Goal: Information Seeking & Learning: Check status

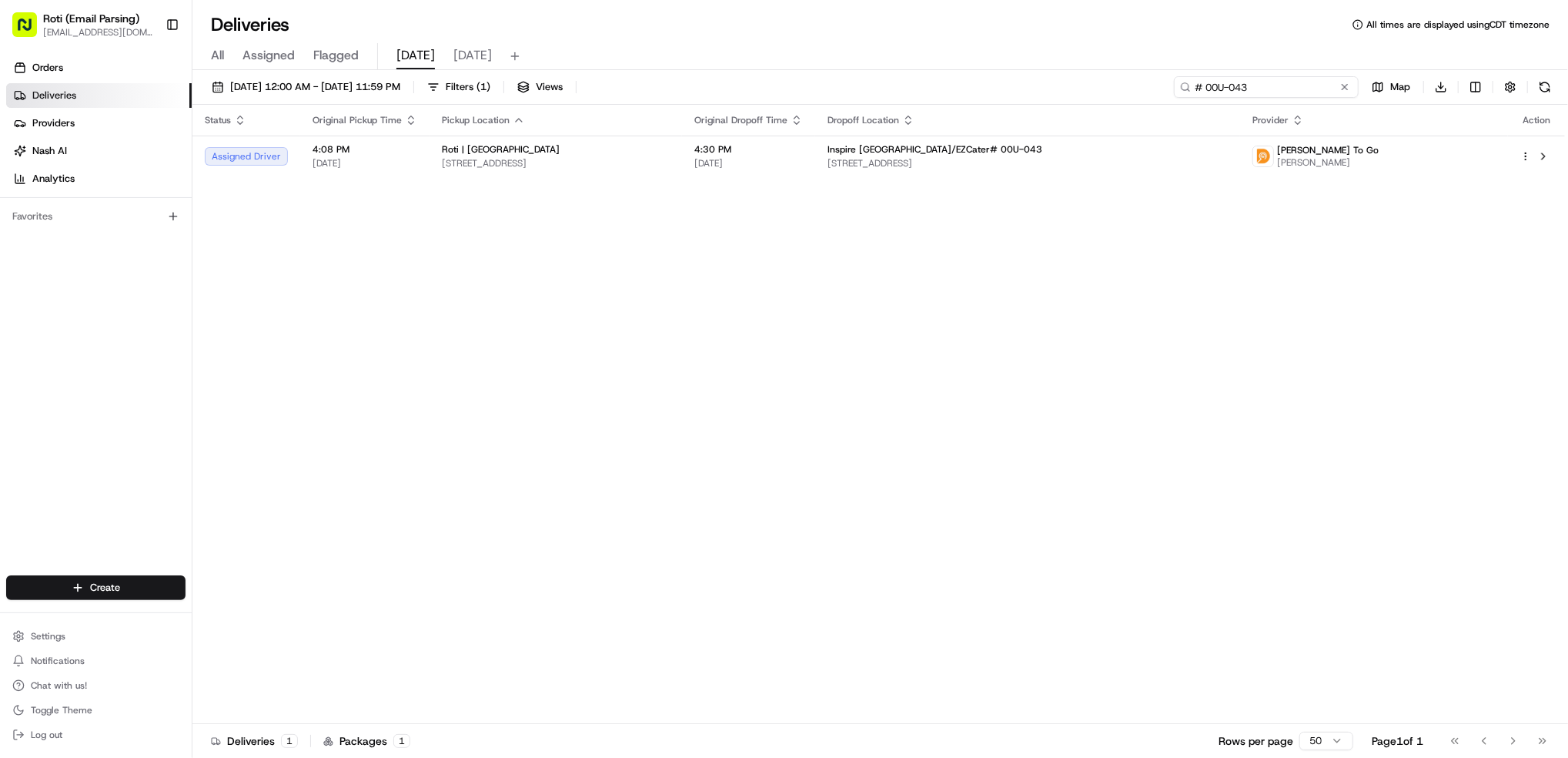
drag, startPoint x: 1304, startPoint y: 90, endPoint x: 990, endPoint y: 13, distance: 323.3
click at [1001, 14] on div "Deliveries All times are displayed using CDT timezone All Assigned Flagged [DAT…" at bounding box center [880, 379] width 1376 height 758
paste input "Banner Studios"
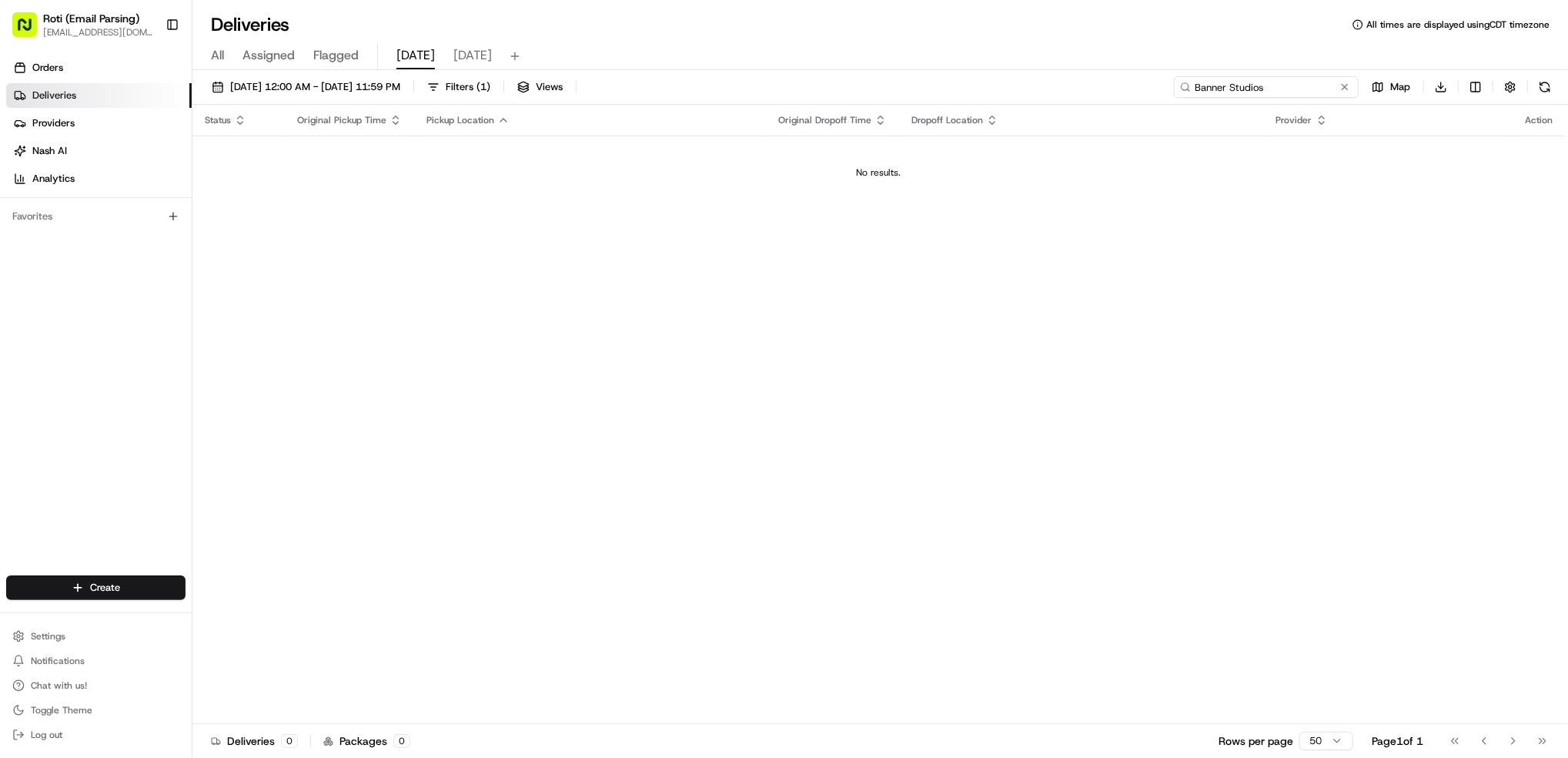
click at [1212, 81] on input "Banner Studios" at bounding box center [1266, 86] width 185 height 21
type input "Banner Studios"
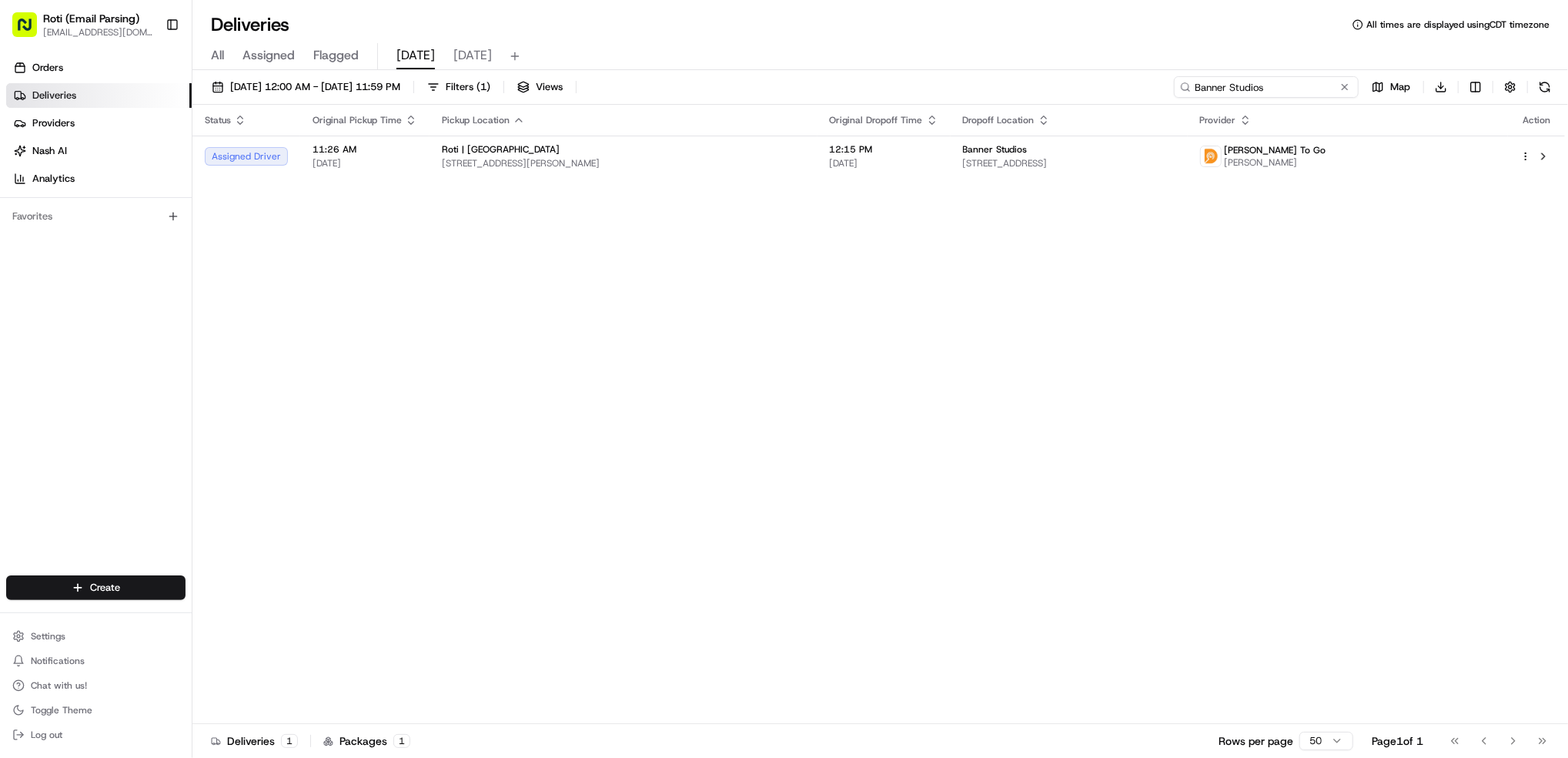
drag, startPoint x: 1301, startPoint y: 89, endPoint x: 597, endPoint y: 6, distance: 708.9
click at [889, 23] on div "Deliveries All times are displayed using CDT timezone All Assigned Flagged [DAT…" at bounding box center [880, 379] width 1376 height 758
click at [597, 6] on div "Deliveries All times are displayed using CDT timezone All Assigned Flagged [DAT…" at bounding box center [880, 379] width 1376 height 758
drag, startPoint x: 1315, startPoint y: 90, endPoint x: 908, endPoint y: 32, distance: 411.1
click at [910, 32] on div "Deliveries All times are displayed using CDT timezone All Assigned Flagged [DAT…" at bounding box center [880, 379] width 1376 height 758
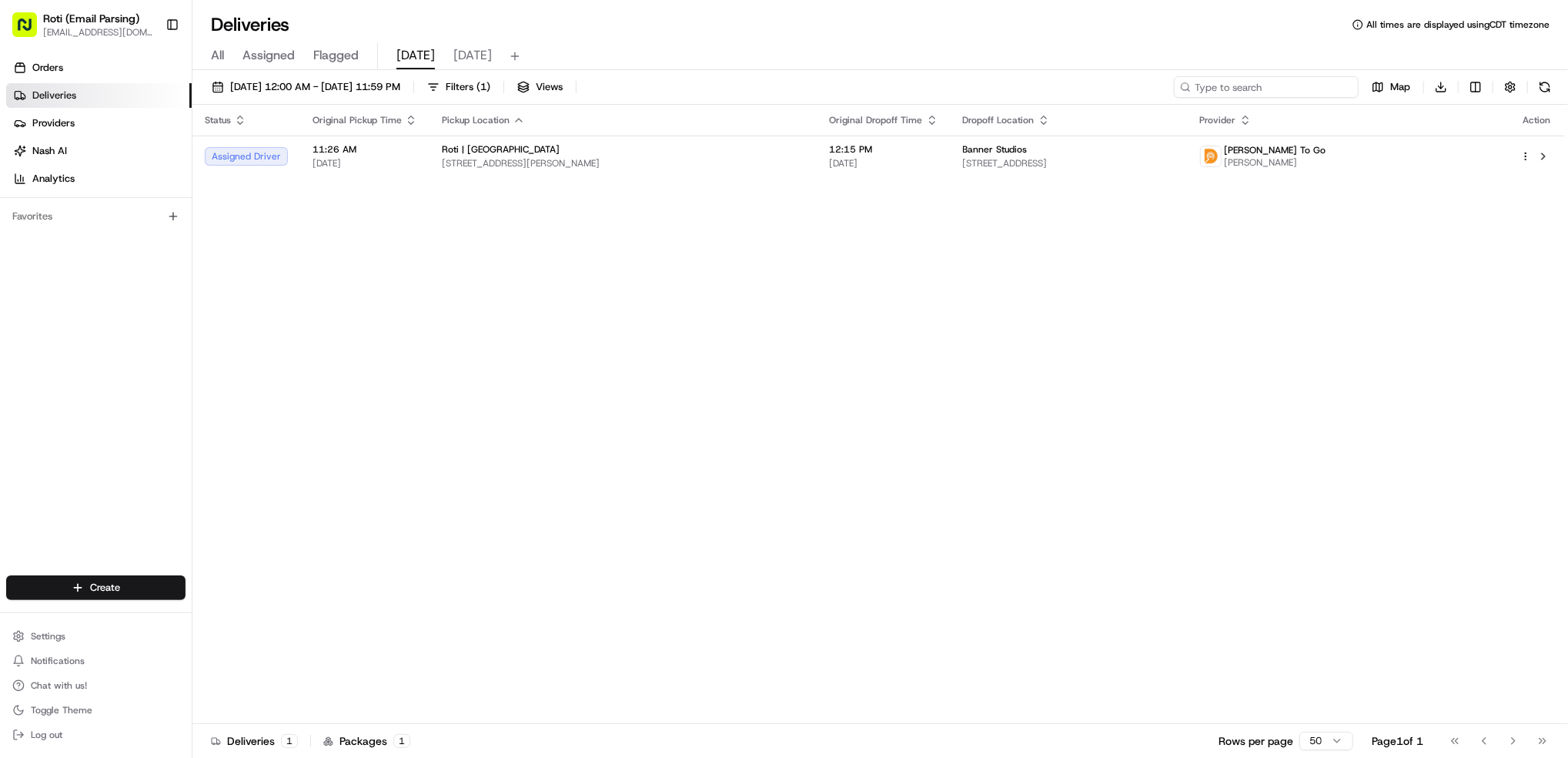
paste input "# PR1-WVP"
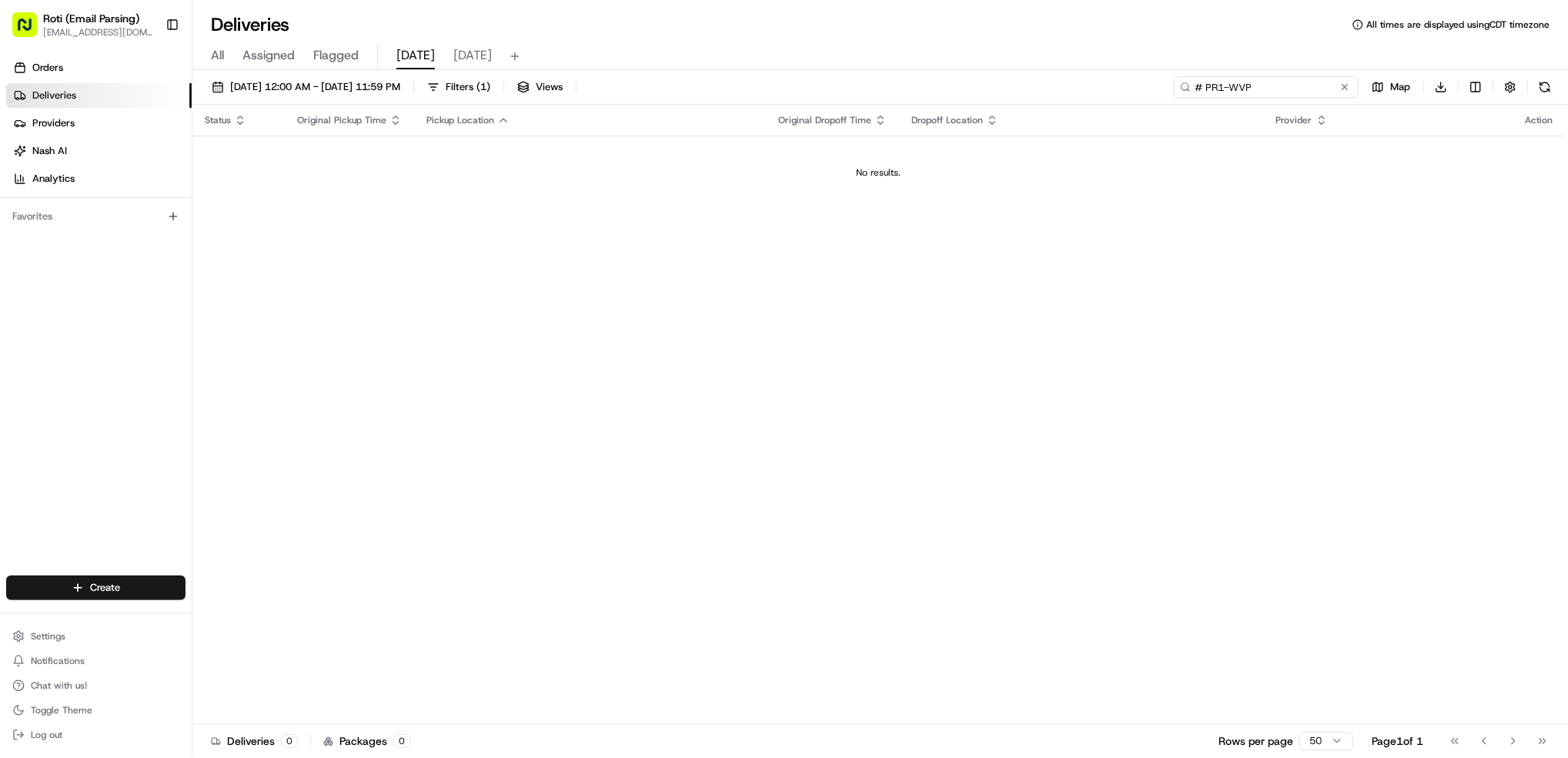
type input "# PR1-WVP"
click at [1548, 93] on button at bounding box center [1544, 86] width 21 height 21
click at [1546, 93] on button at bounding box center [1544, 86] width 21 height 21
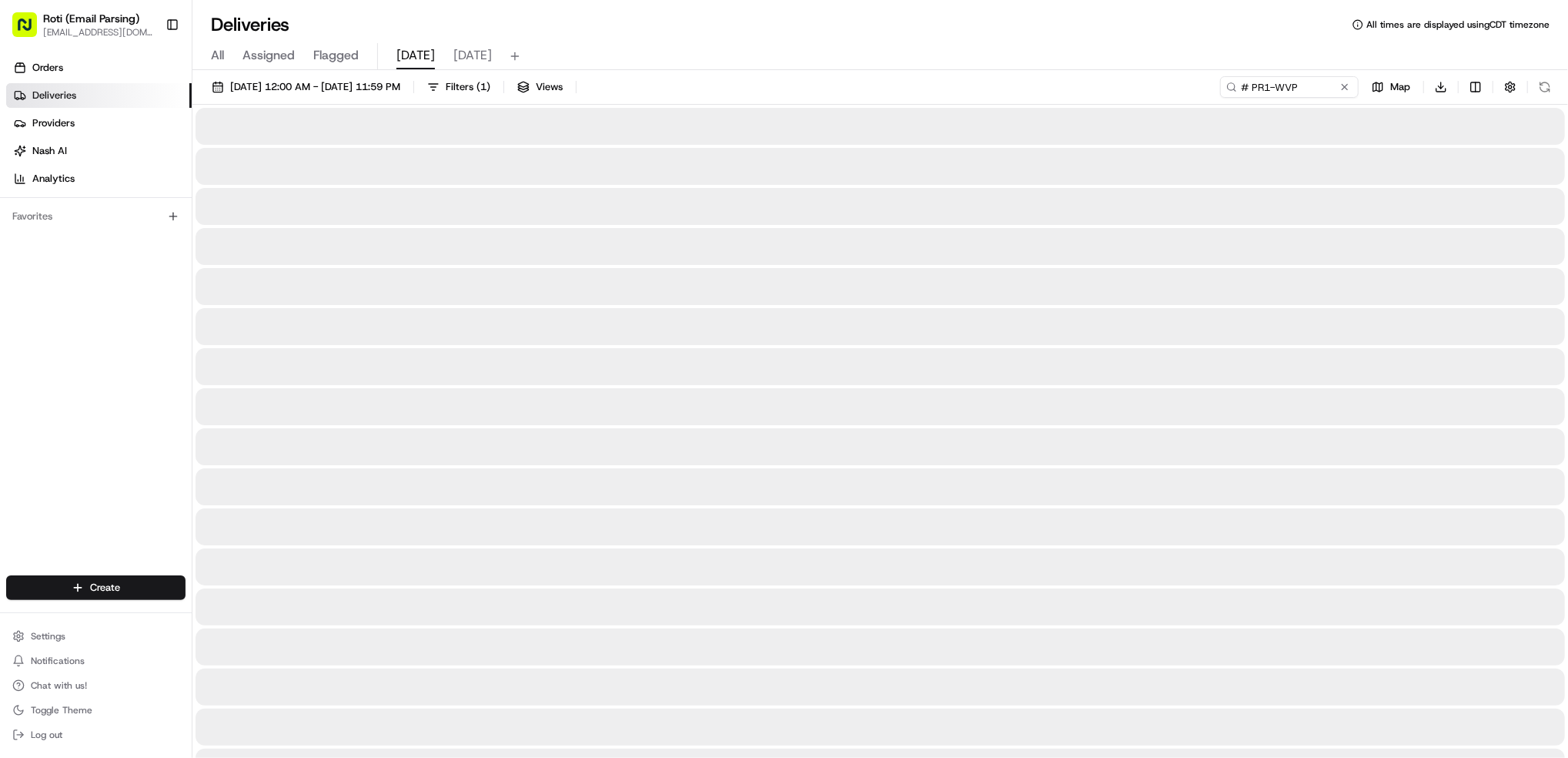
click at [1546, 93] on div "# PR1-WVP Map Download" at bounding box center [1387, 86] width 335 height 21
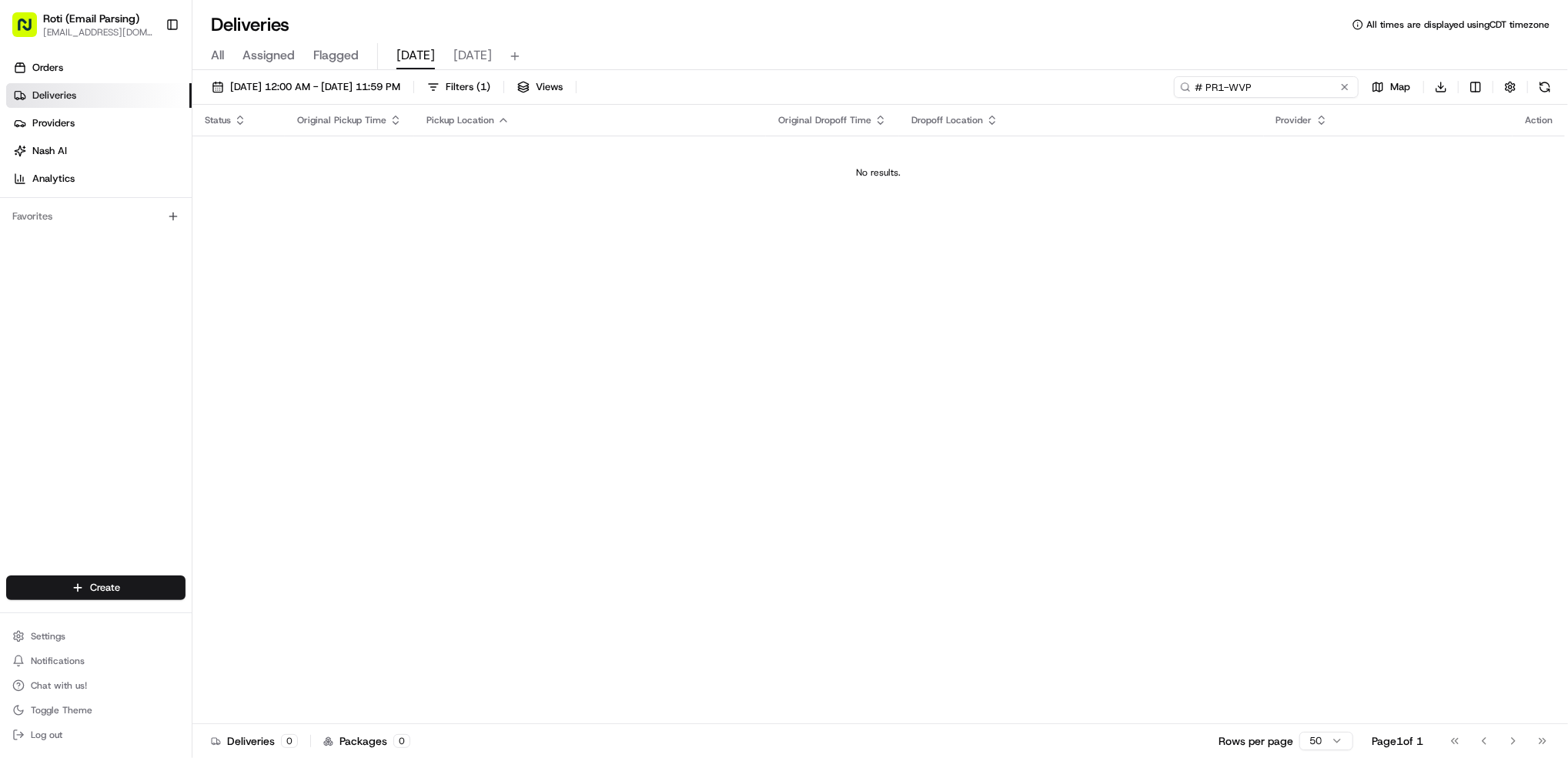
drag, startPoint x: 1314, startPoint y: 82, endPoint x: 572, endPoint y: 0, distance: 746.5
click at [957, 27] on div "Deliveries All times are displayed using CDT timezone All Assigned Flagged [DAT…" at bounding box center [880, 379] width 1376 height 758
type input "# V3J-03M"
click at [1343, 86] on button at bounding box center [1345, 87] width 16 height 16
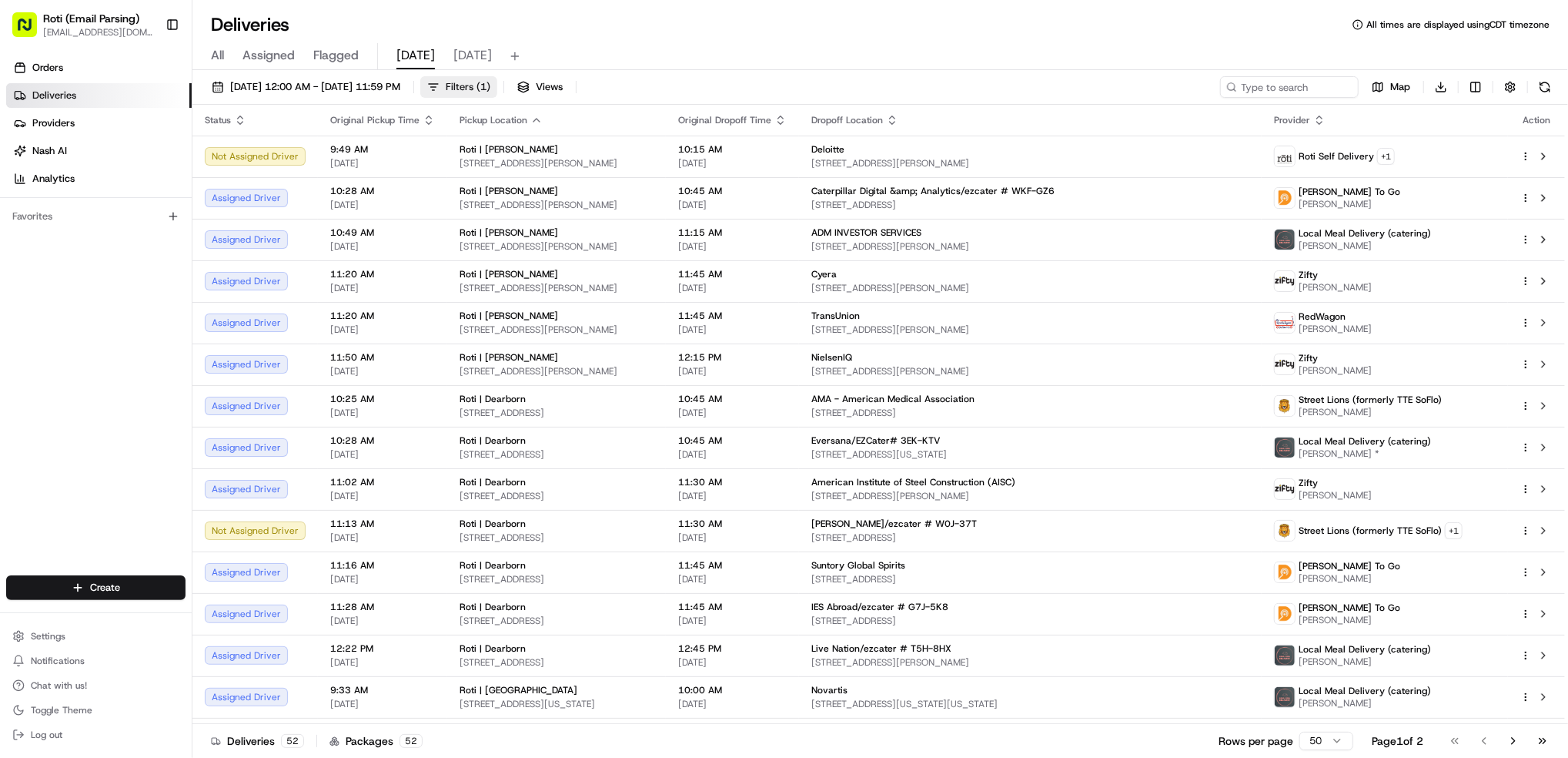
click at [490, 86] on span "Filters ( 1 )" at bounding box center [468, 87] width 45 height 14
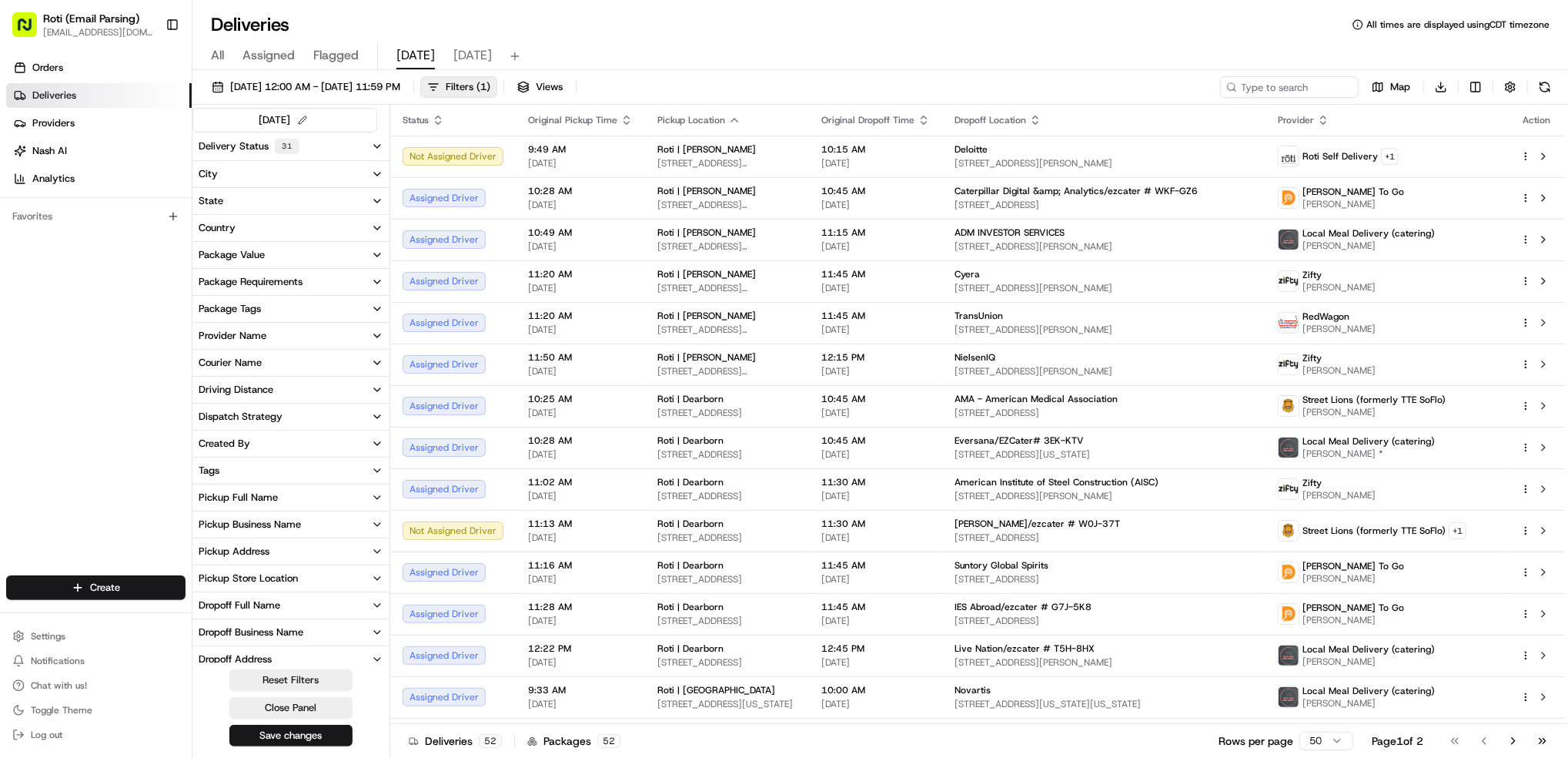
click at [264, 519] on div "Delivery Status 31 City State Country Package Value Package Requirements Packag…" at bounding box center [291, 470] width 197 height 674
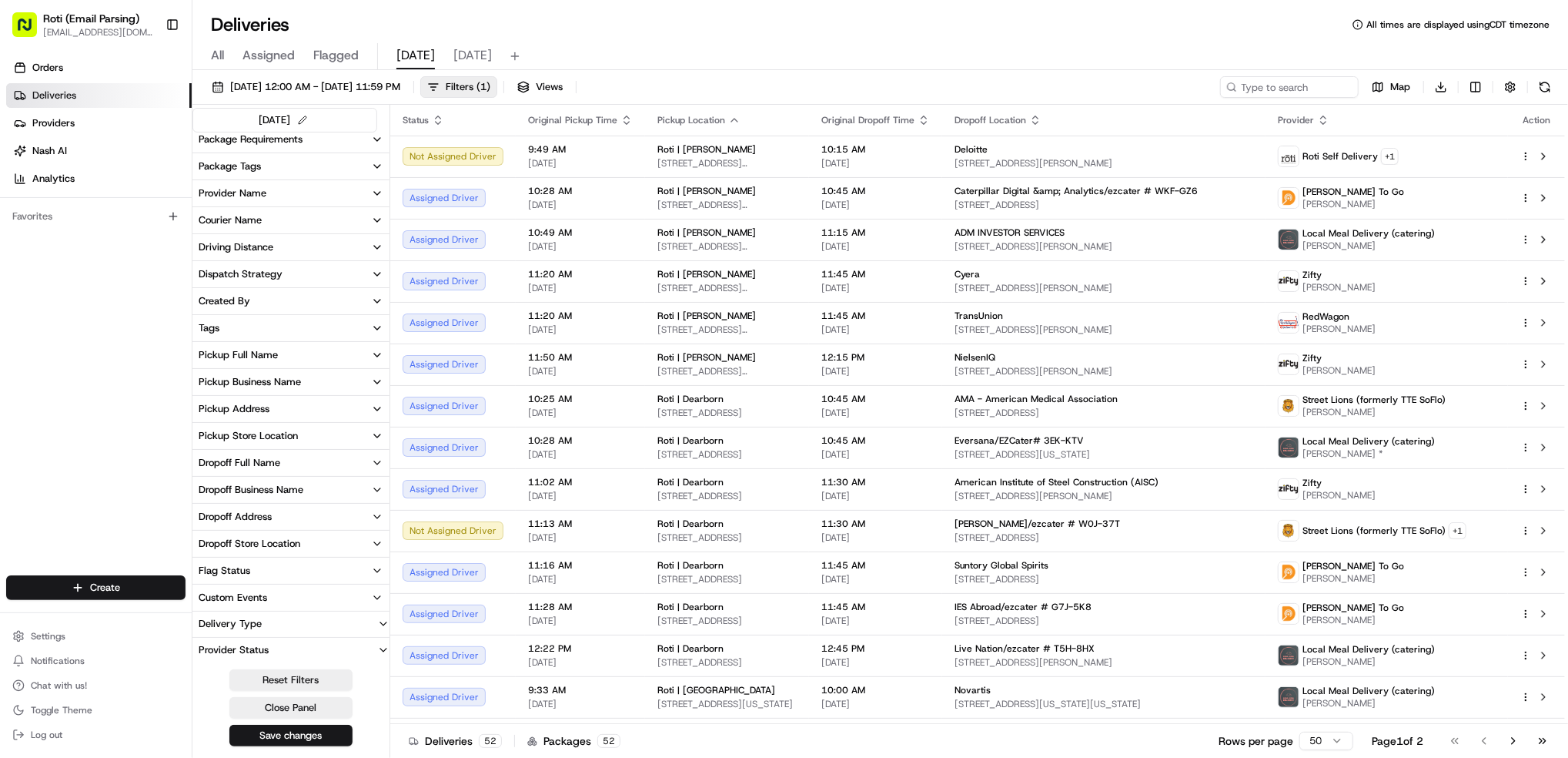
click at [287, 380] on div "Pickup Business Name" at bounding box center [250, 382] width 102 height 14
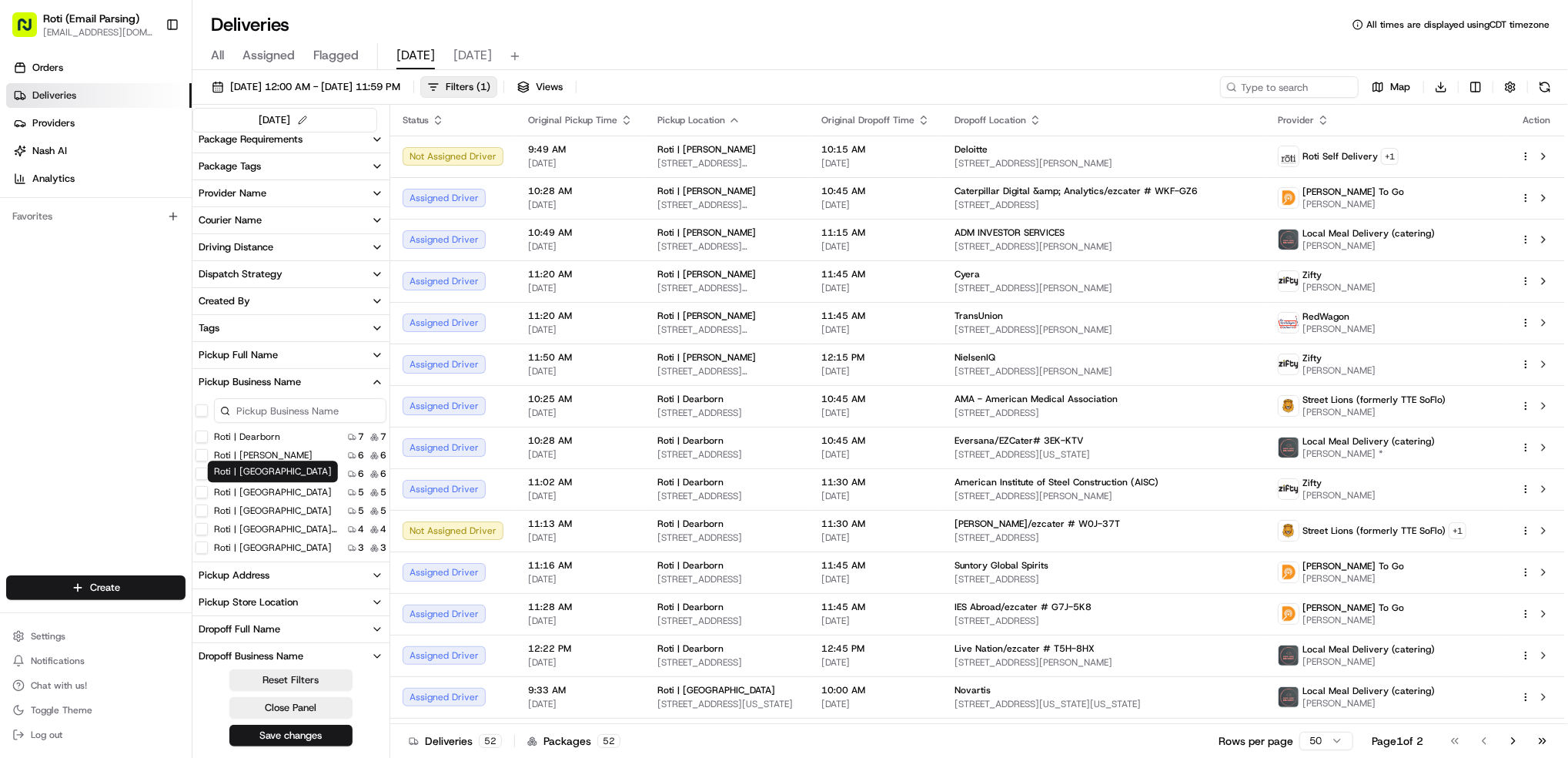
click at [260, 494] on label "Roti | [GEOGRAPHIC_DATA]" at bounding box center [273, 493] width 118 height 13
click at [208, 494] on Street "Roti | [GEOGRAPHIC_DATA]" at bounding box center [202, 493] width 13 height 13
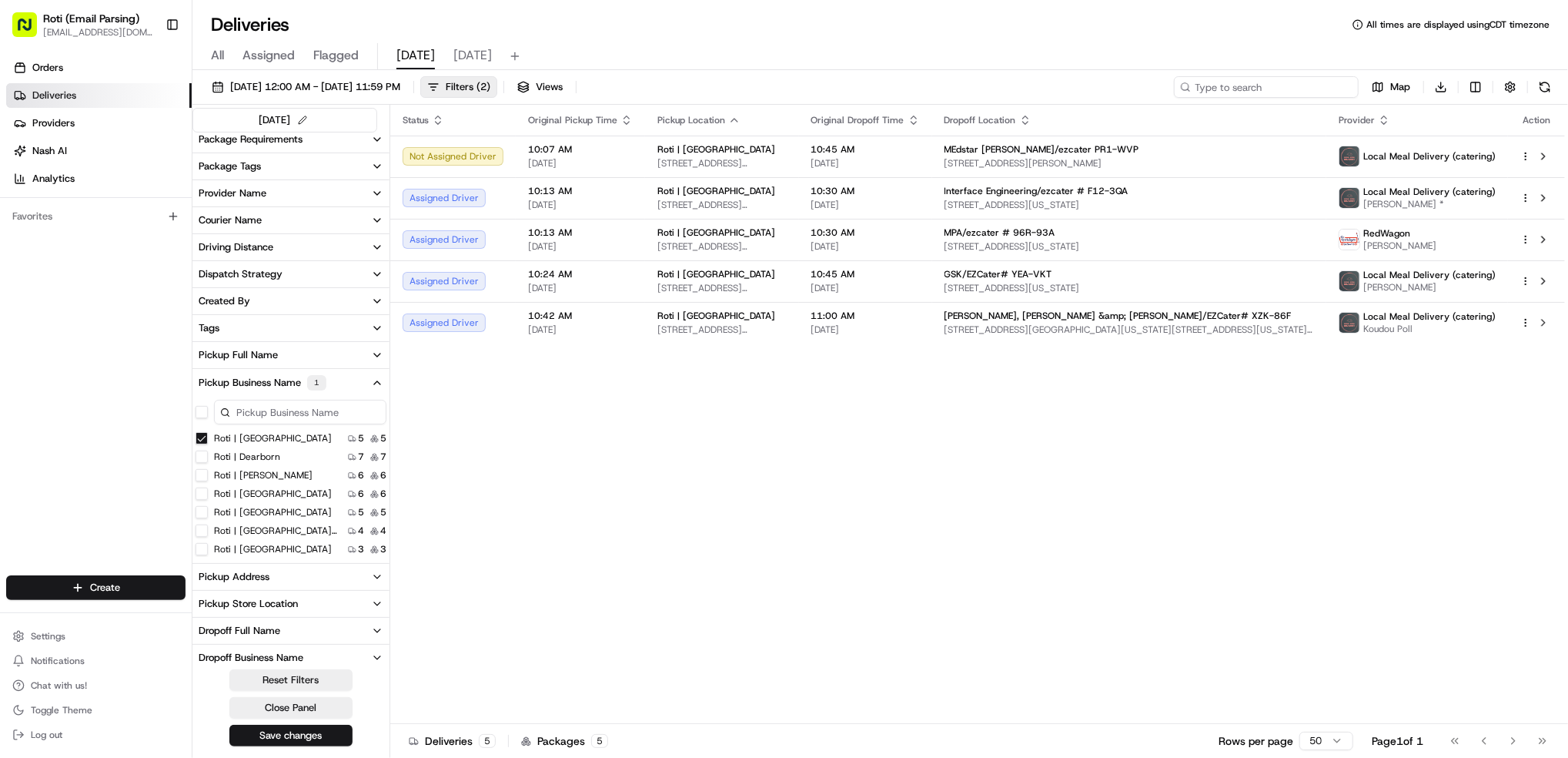
click at [1261, 85] on input at bounding box center [1266, 86] width 185 height 21
paste input "MEdstar [PERSON_NAME]/ezcater PR1-WVP"
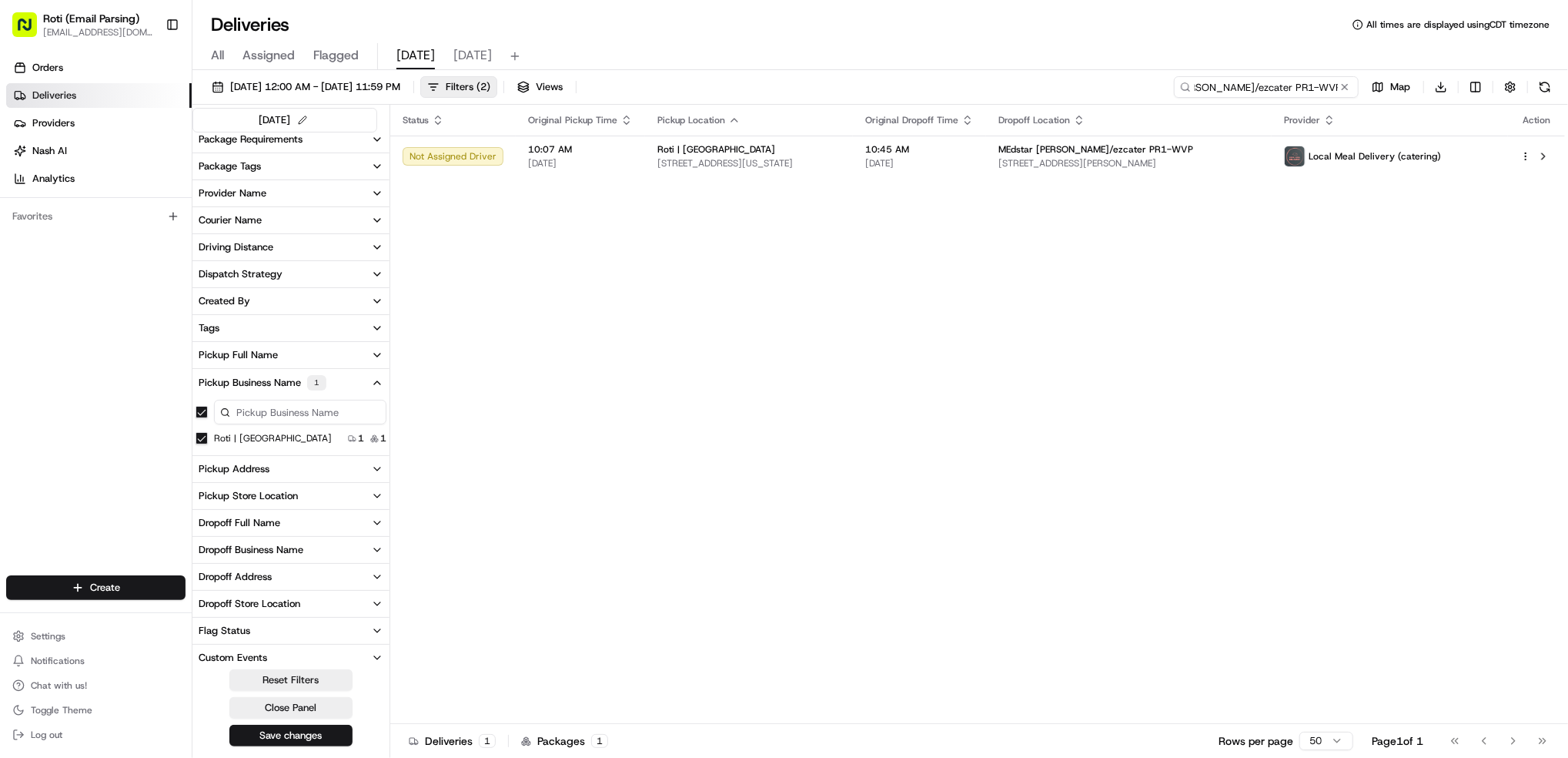
type input "MEdstar [PERSON_NAME]/ezcater PR1-WVP"
click at [1347, 89] on button at bounding box center [1345, 87] width 16 height 16
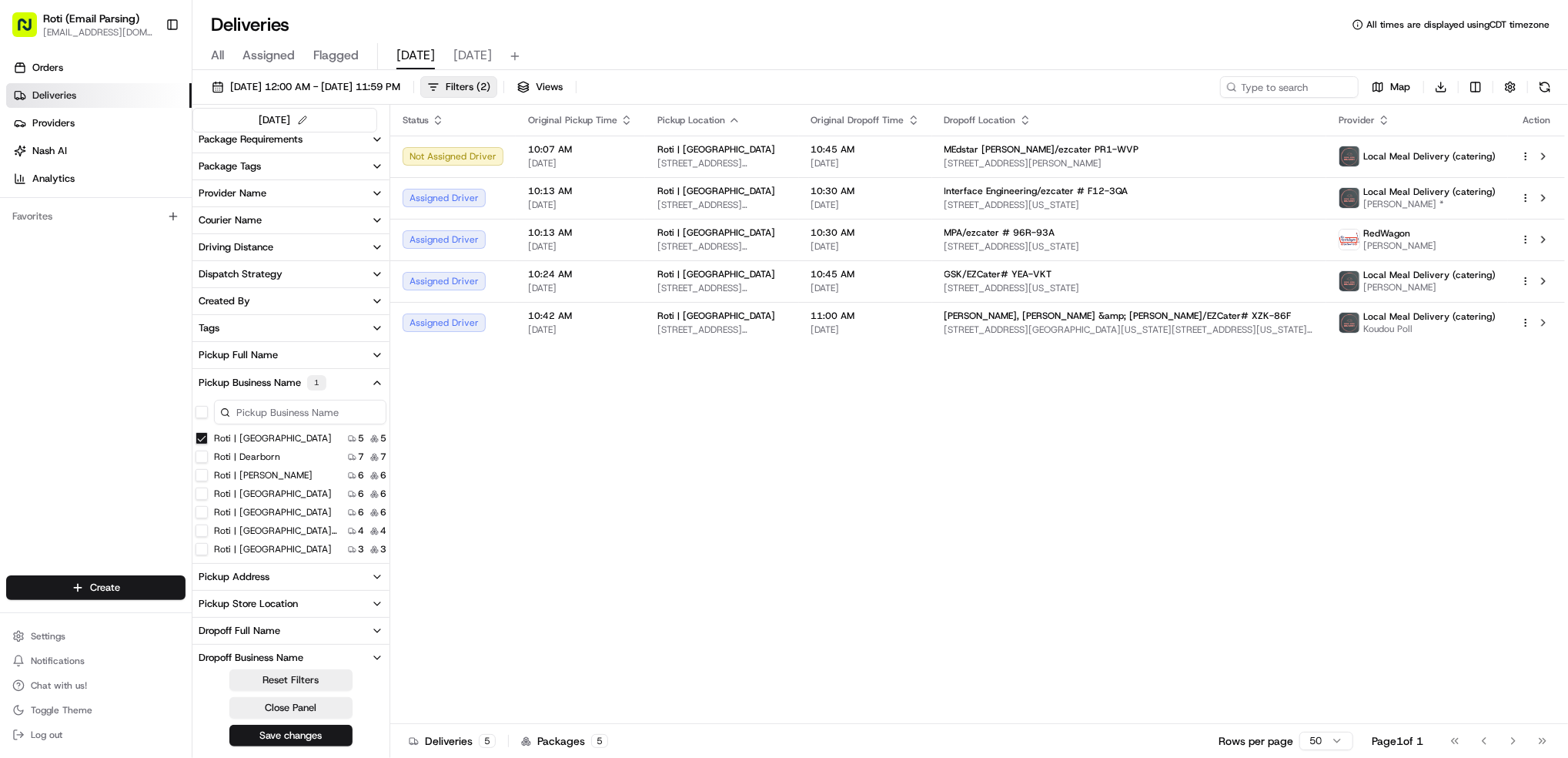
click at [199, 436] on Street "Roti | [GEOGRAPHIC_DATA]" at bounding box center [202, 438] width 13 height 13
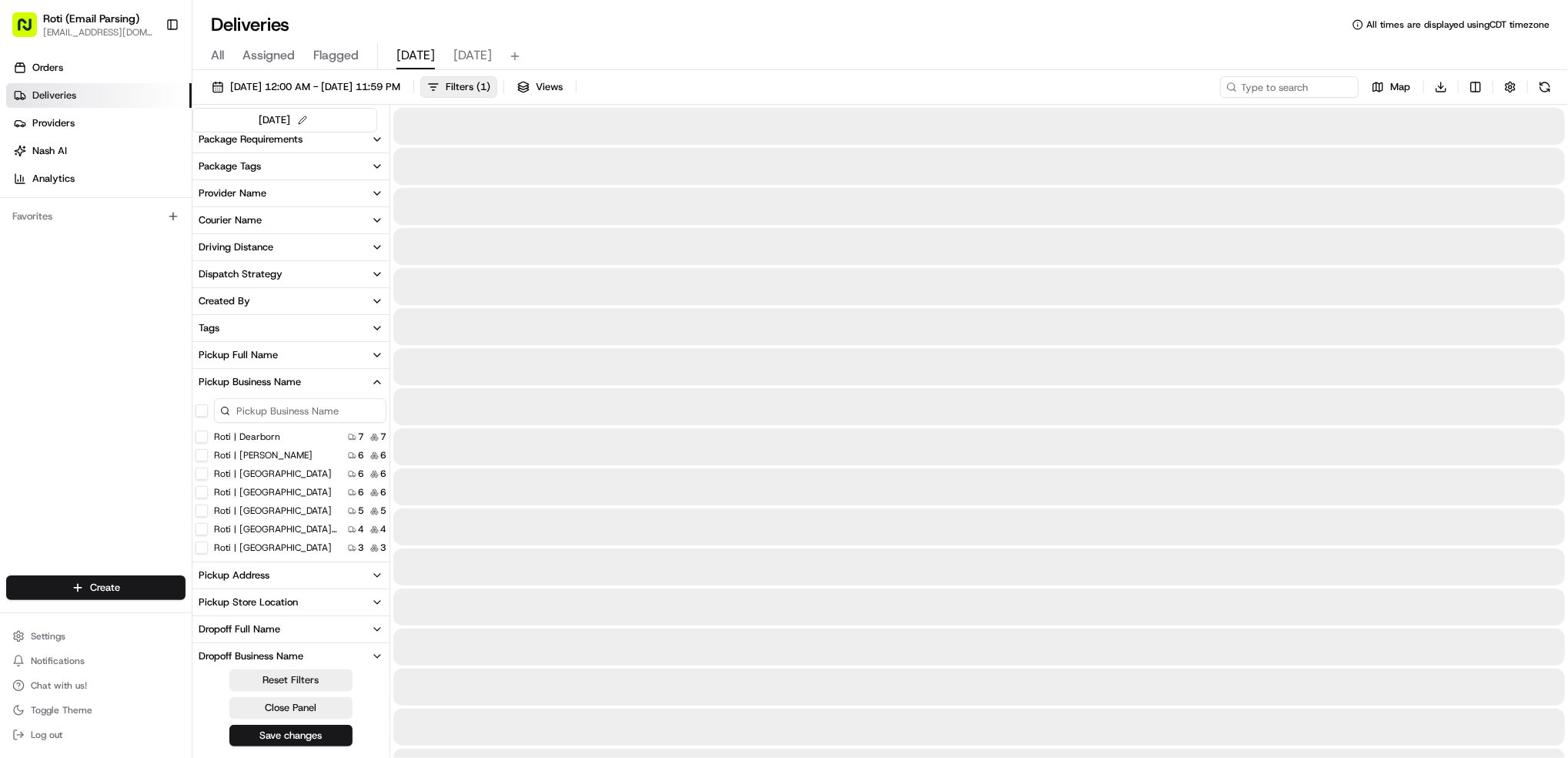
click at [1234, 84] on icon at bounding box center [1232, 87] width 11 height 11
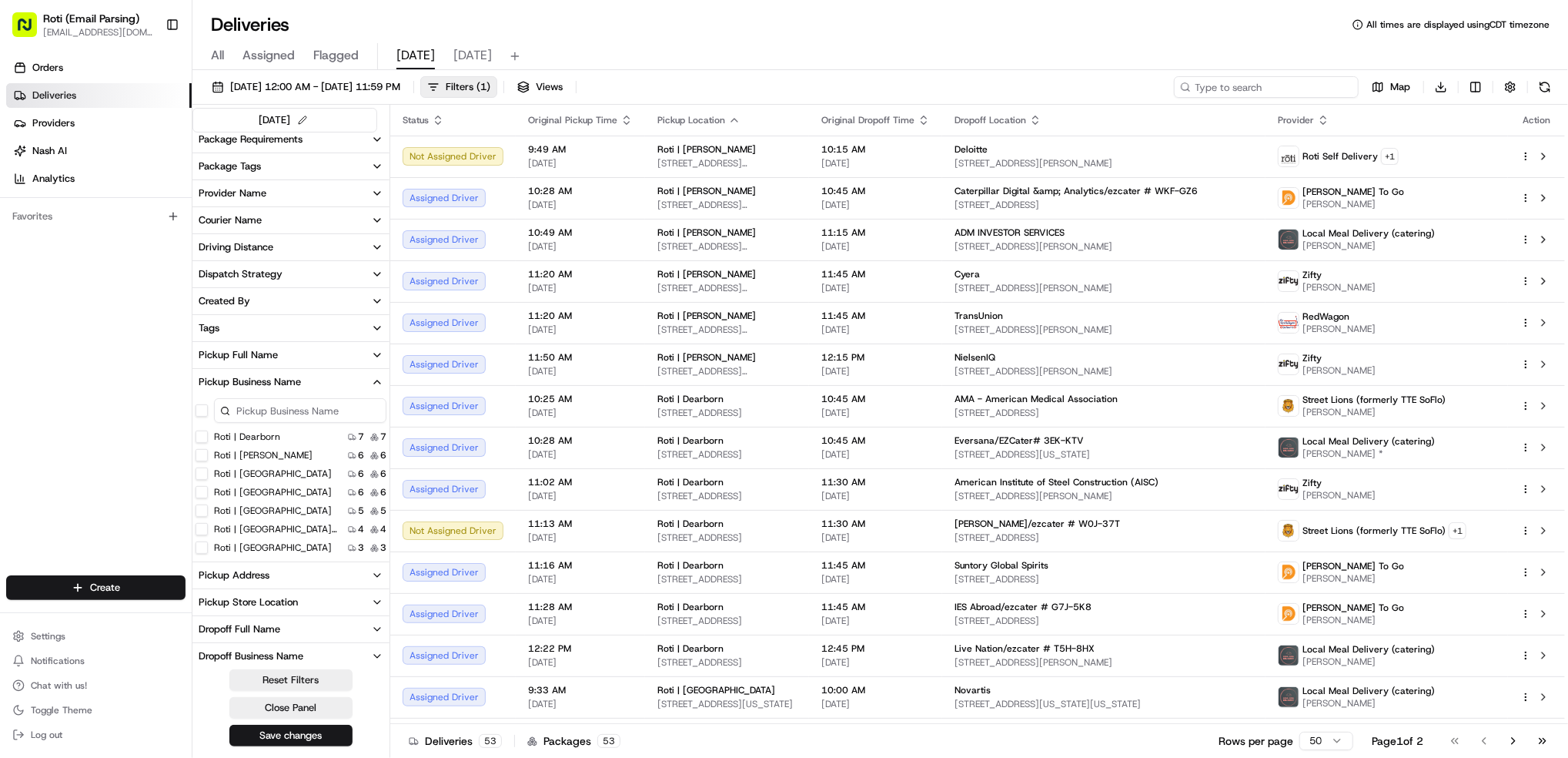
click at [1245, 88] on input at bounding box center [1266, 86] width 185 height 21
paste input "[PERSON_NAME]/ezcater # V3J-03M"
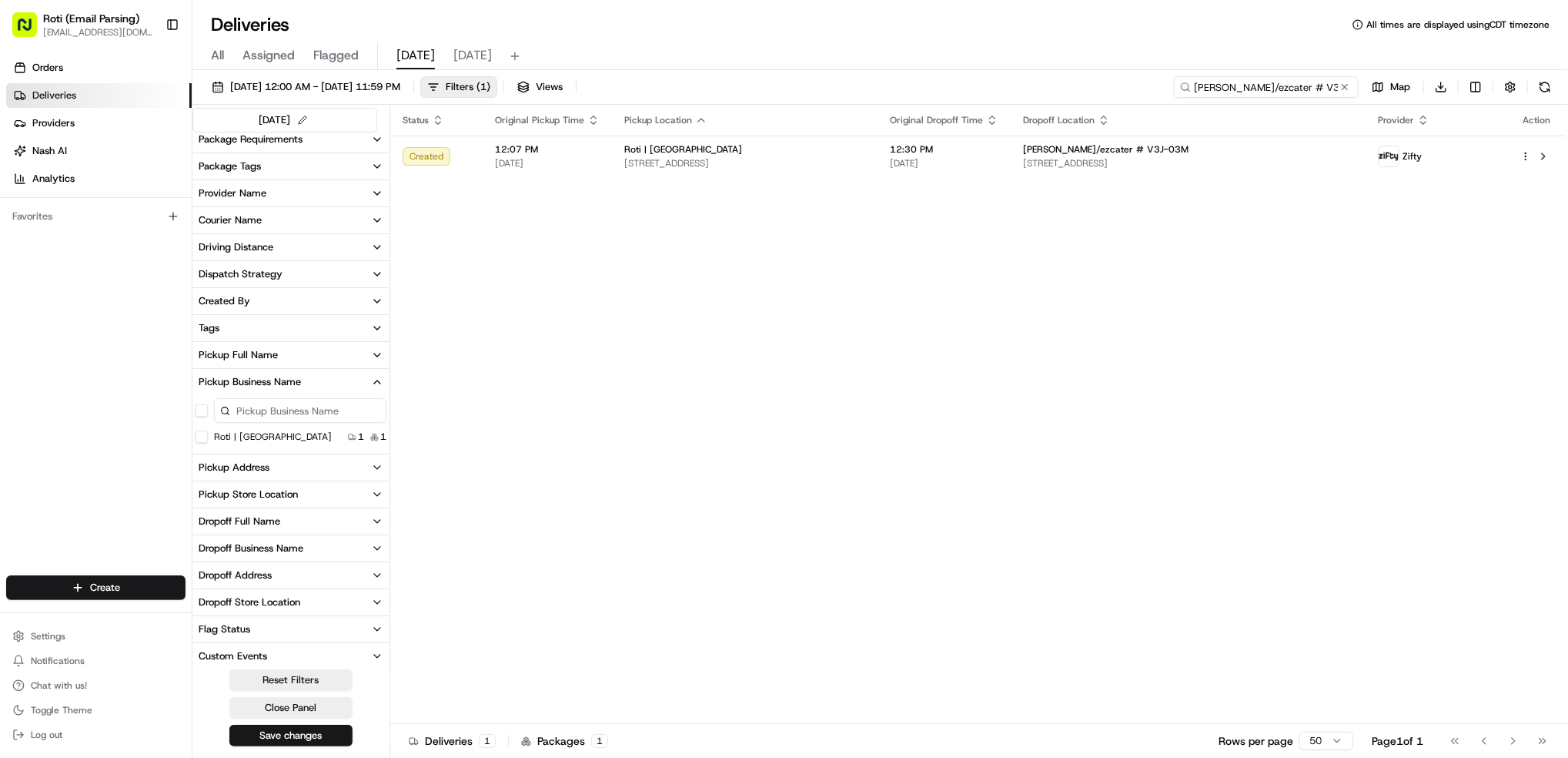
type input "[PERSON_NAME]/ezcater # V3J-03M"
click at [1345, 90] on button at bounding box center [1345, 87] width 16 height 16
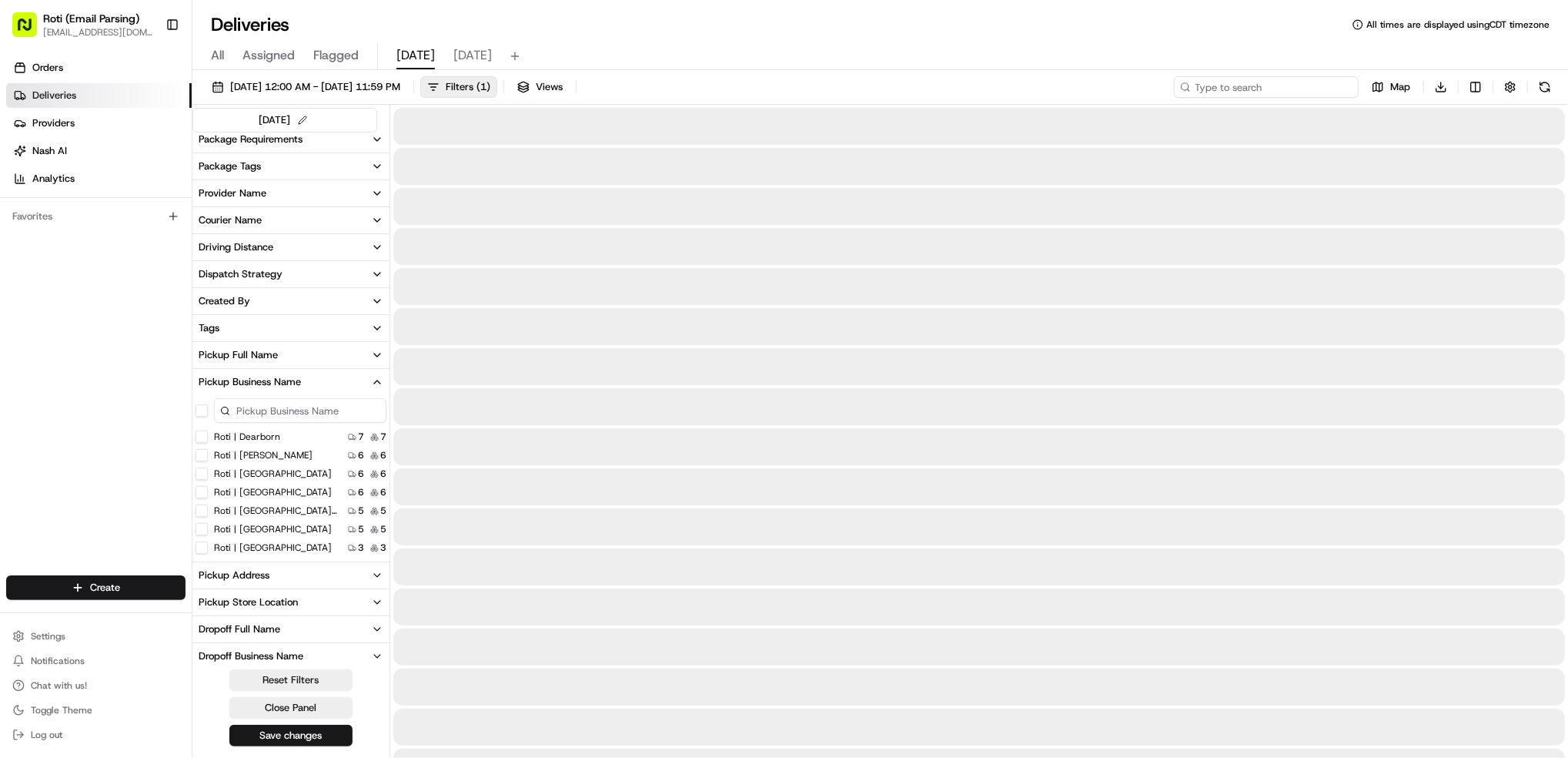
click at [1275, 86] on input at bounding box center [1266, 86] width 185 height 21
paste input "One Design Company"
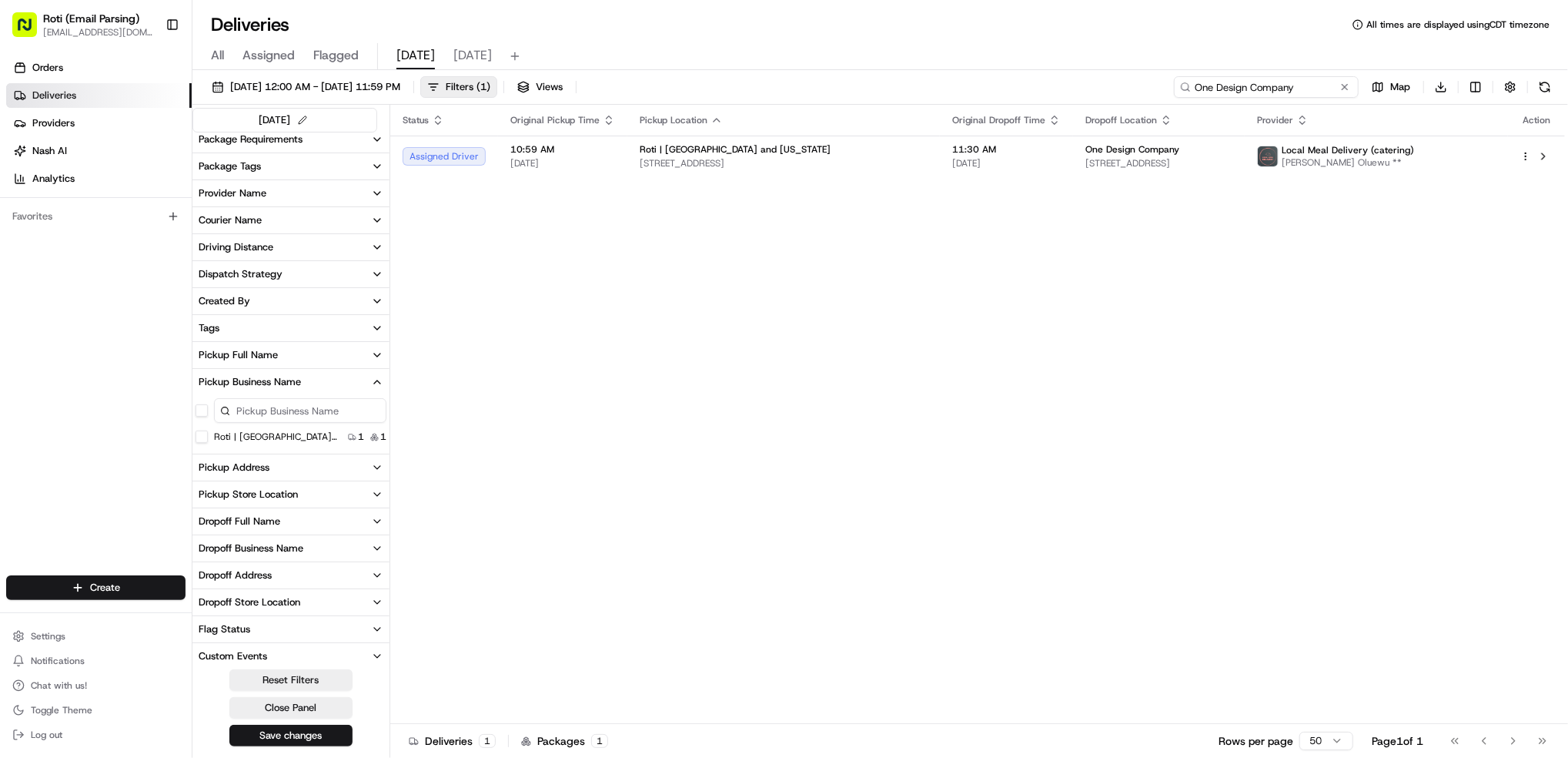
type input "One Design Company"
drag, startPoint x: 1307, startPoint y: 90, endPoint x: 538, endPoint y: 53, distance: 769.9
click at [956, 58] on div "Deliveries All times are displayed using CDT timezone All Assigned Flagged [DAT…" at bounding box center [880, 379] width 1376 height 758
paste input "[PERSON_NAME] &amp; [GEOGRAPHIC_DATA]"
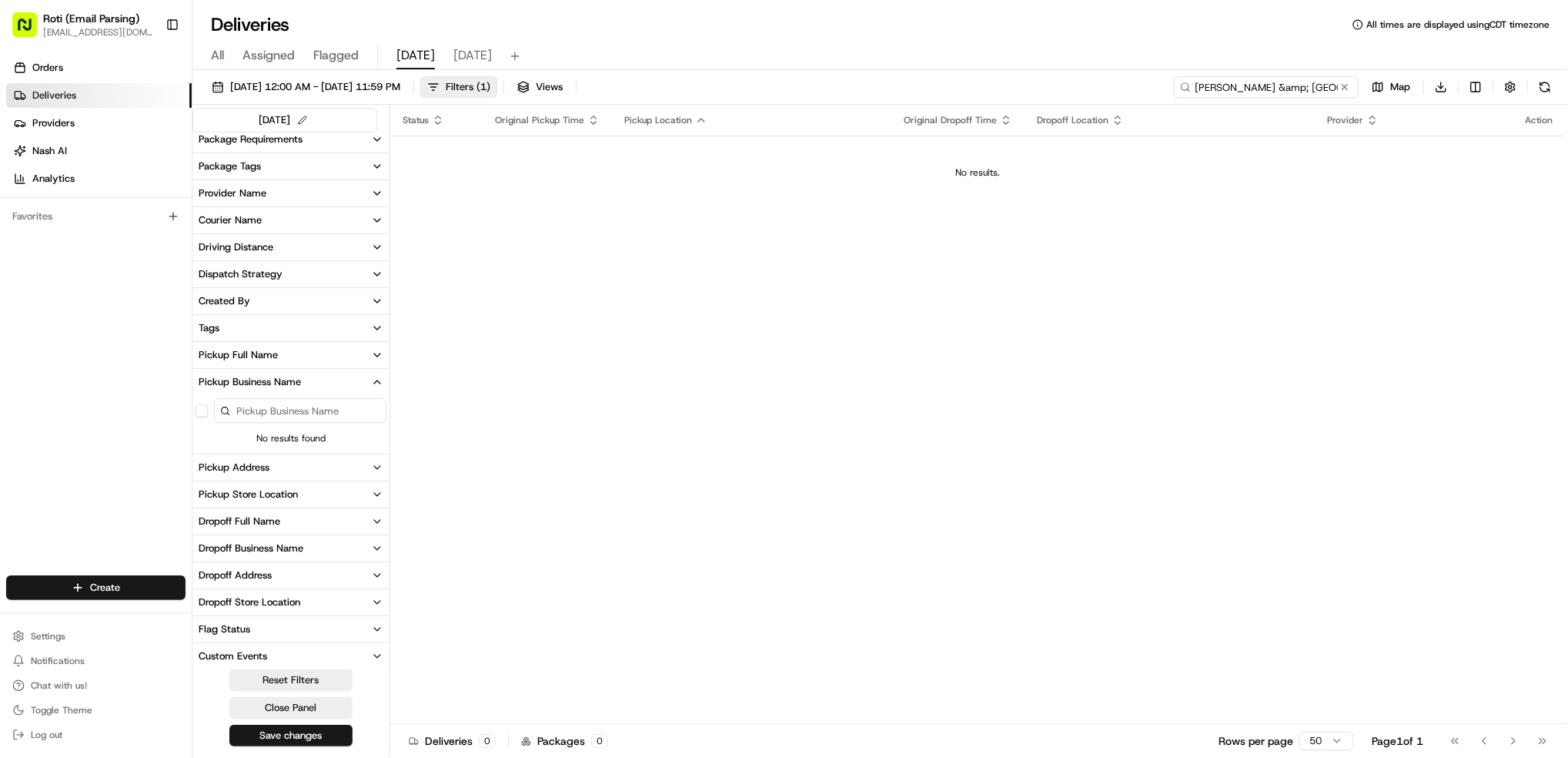
type input "[PERSON_NAME] &amp; [GEOGRAPHIC_DATA]"
drag, startPoint x: 1324, startPoint y: 87, endPoint x: 415, endPoint y: 4, distance: 912.8
click at [970, 58] on div "Deliveries All times are displayed using CDT timezone All Assigned Flagged [DAT…" at bounding box center [880, 379] width 1376 height 758
paste input "iHeart Radio/ezcater # 234-ZZ2"
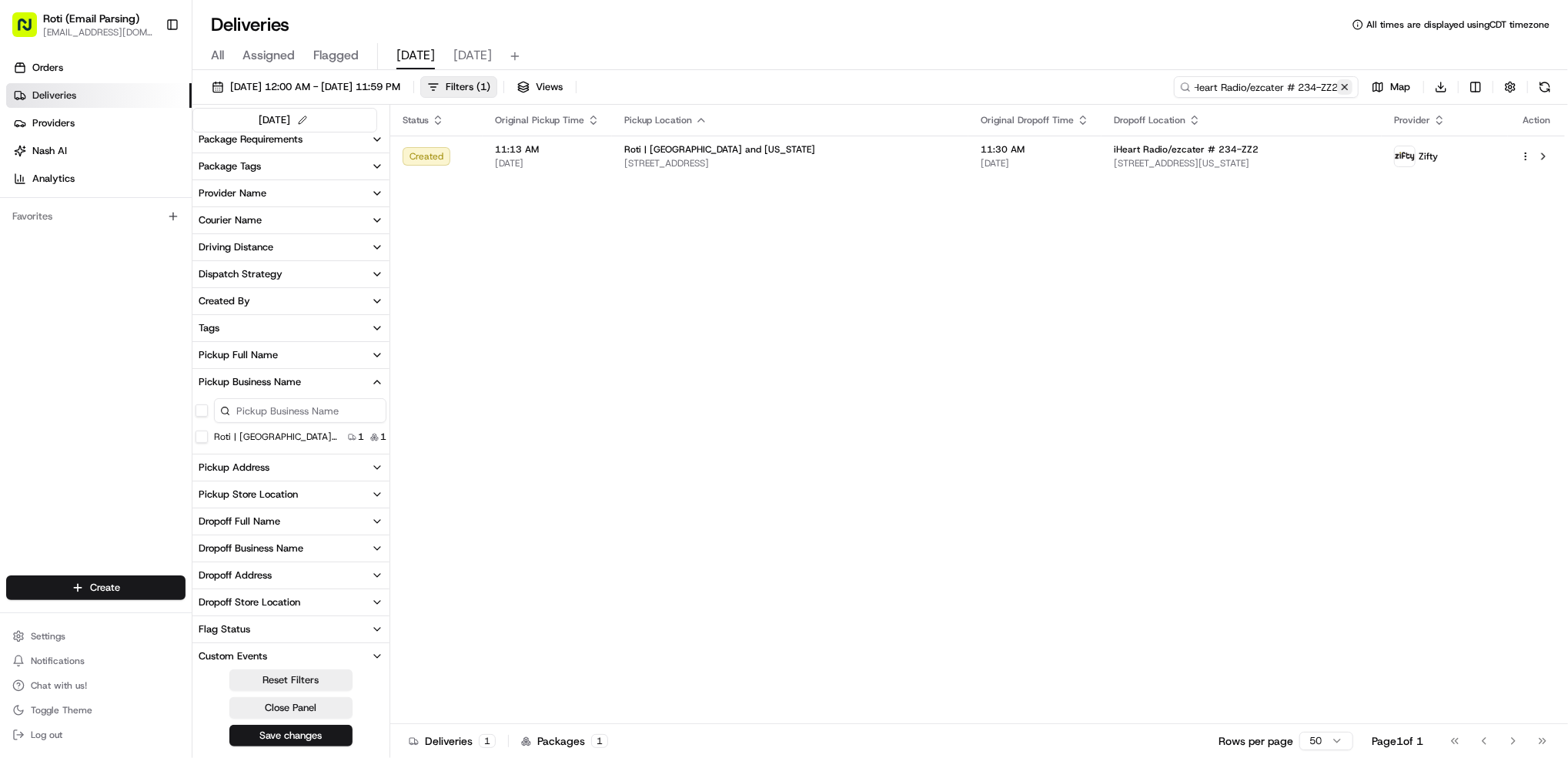
type input "iHeart Radio/ezcater # 234-ZZ2"
click at [1347, 88] on button at bounding box center [1345, 87] width 16 height 16
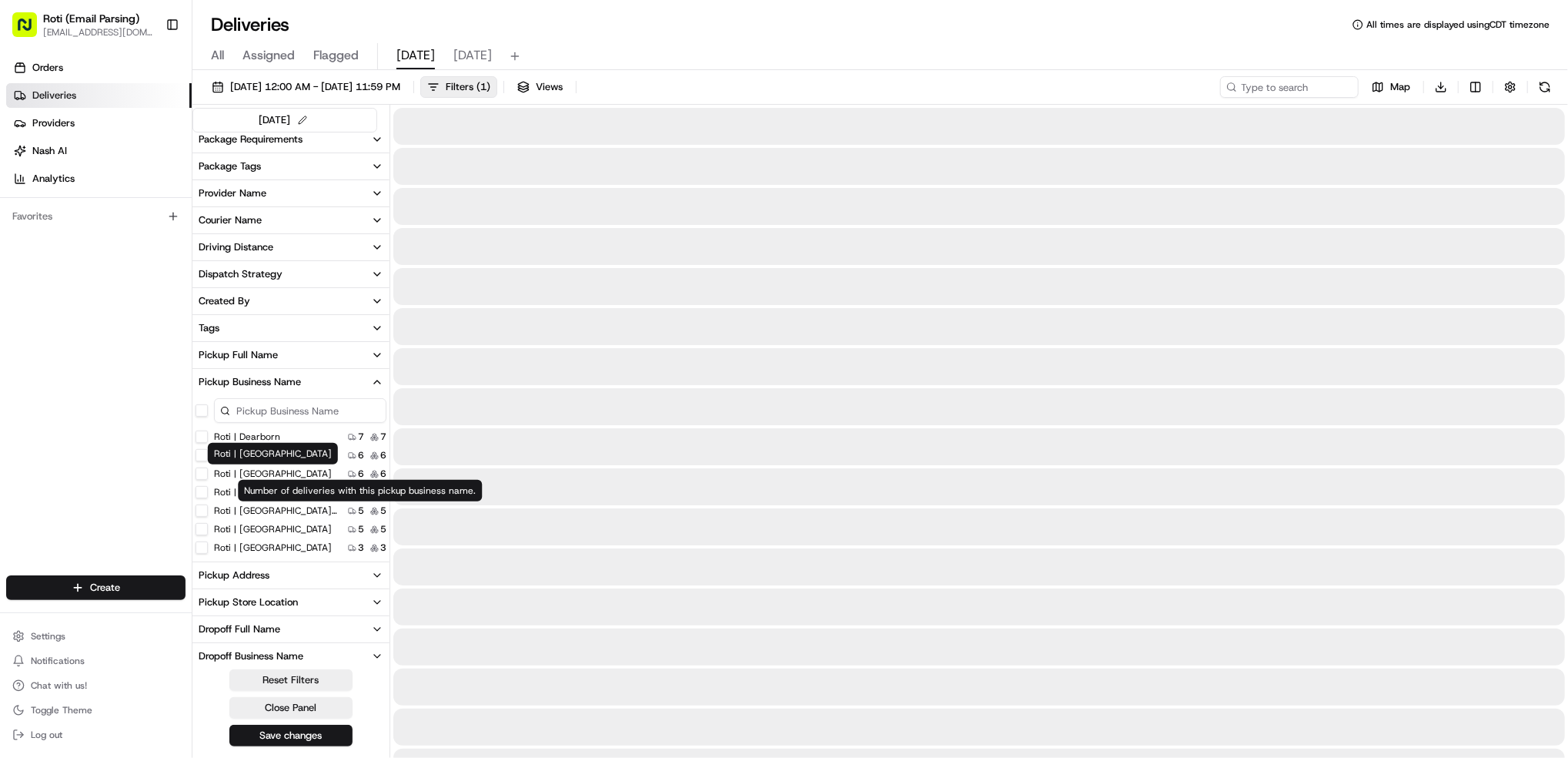
click at [272, 507] on label "Roti | [GEOGRAPHIC_DATA] and [US_STATE]" at bounding box center [276, 511] width 123 height 13
click at [208, 507] on Michigan "Roti | [GEOGRAPHIC_DATA] and [US_STATE]" at bounding box center [202, 511] width 13 height 13
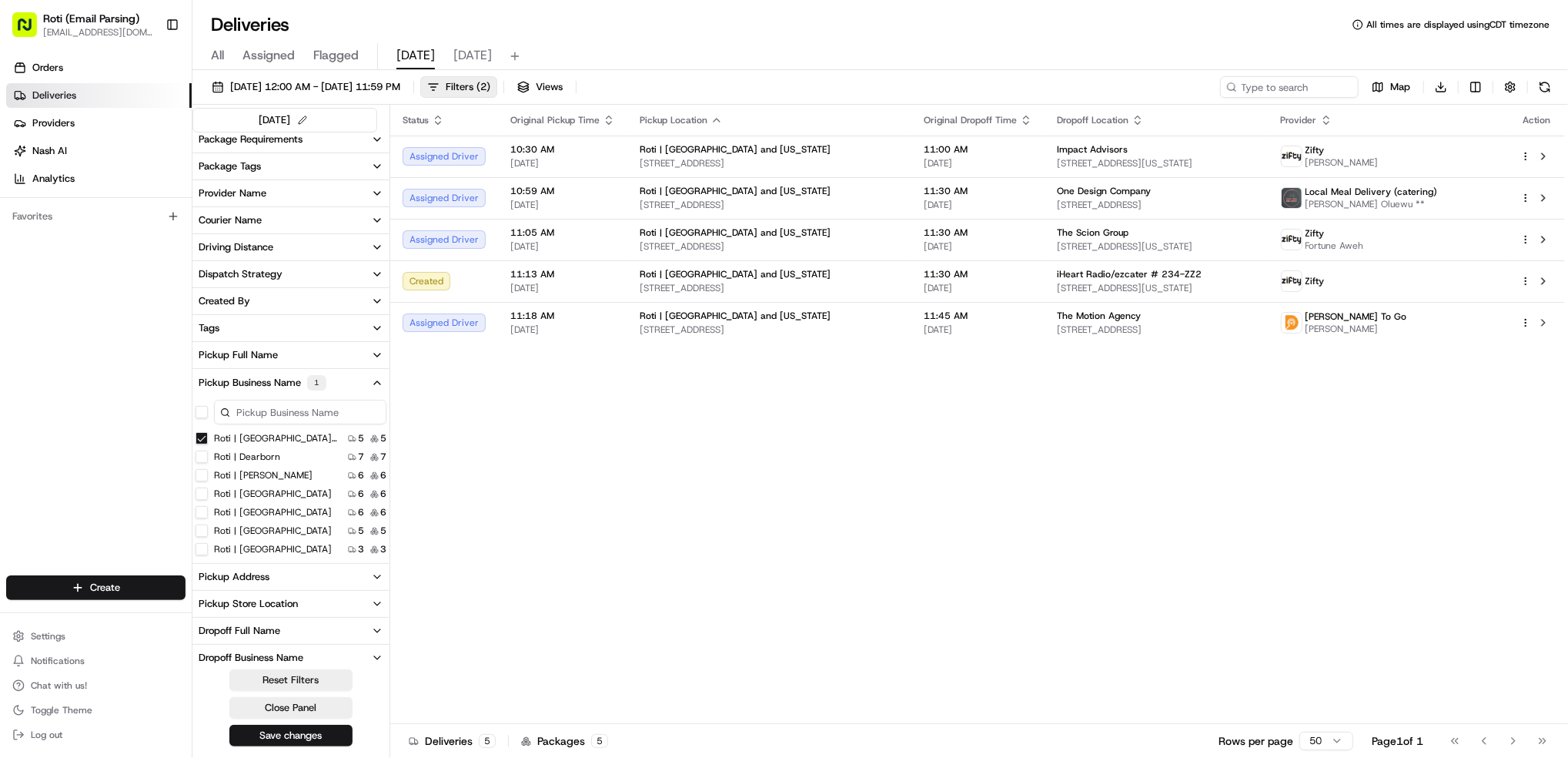
click at [199, 438] on Michigan "Roti | [GEOGRAPHIC_DATA] and [US_STATE]" at bounding box center [202, 438] width 13 height 13
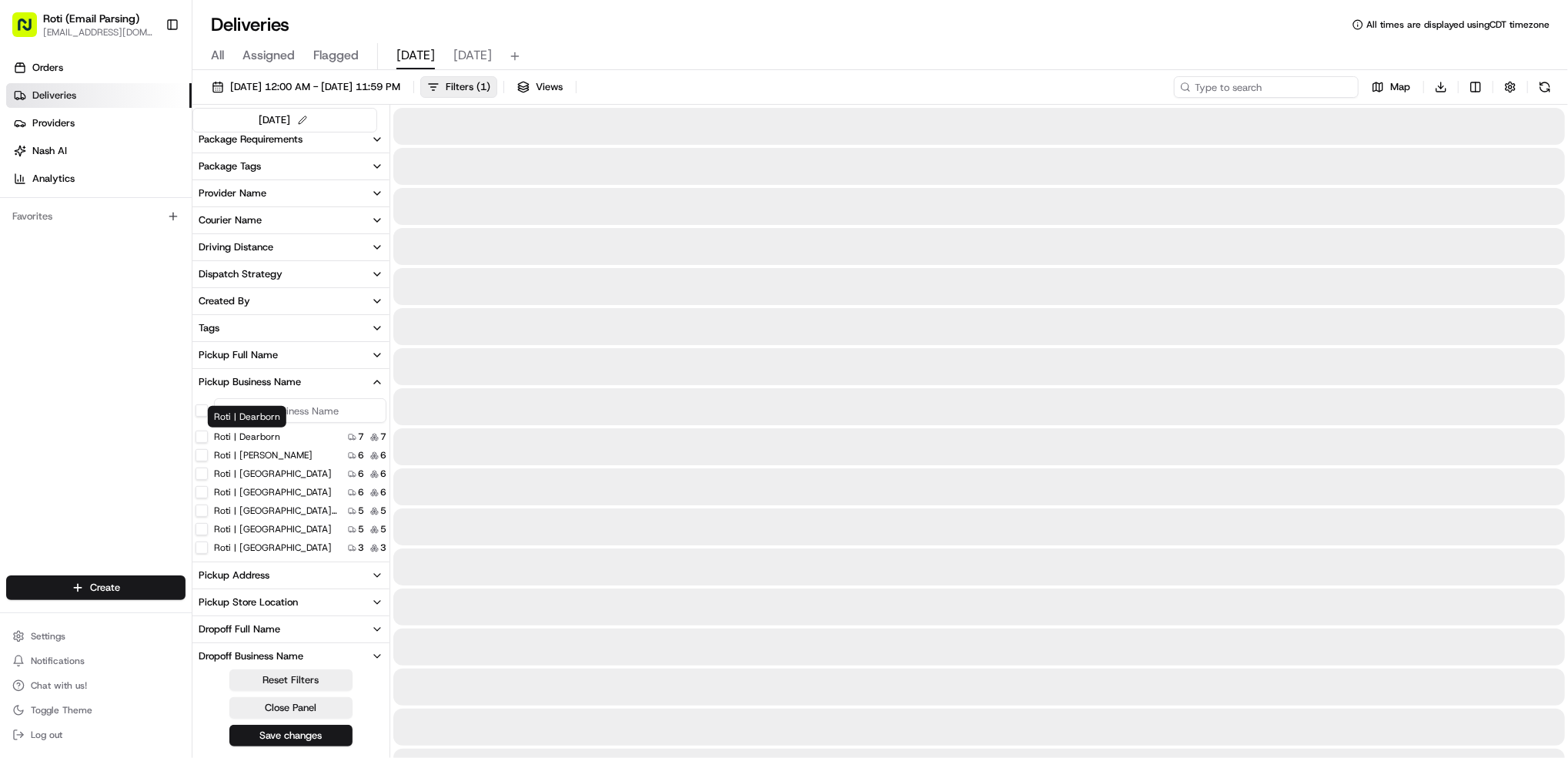
click at [1260, 88] on input at bounding box center [1266, 86] width 185 height 21
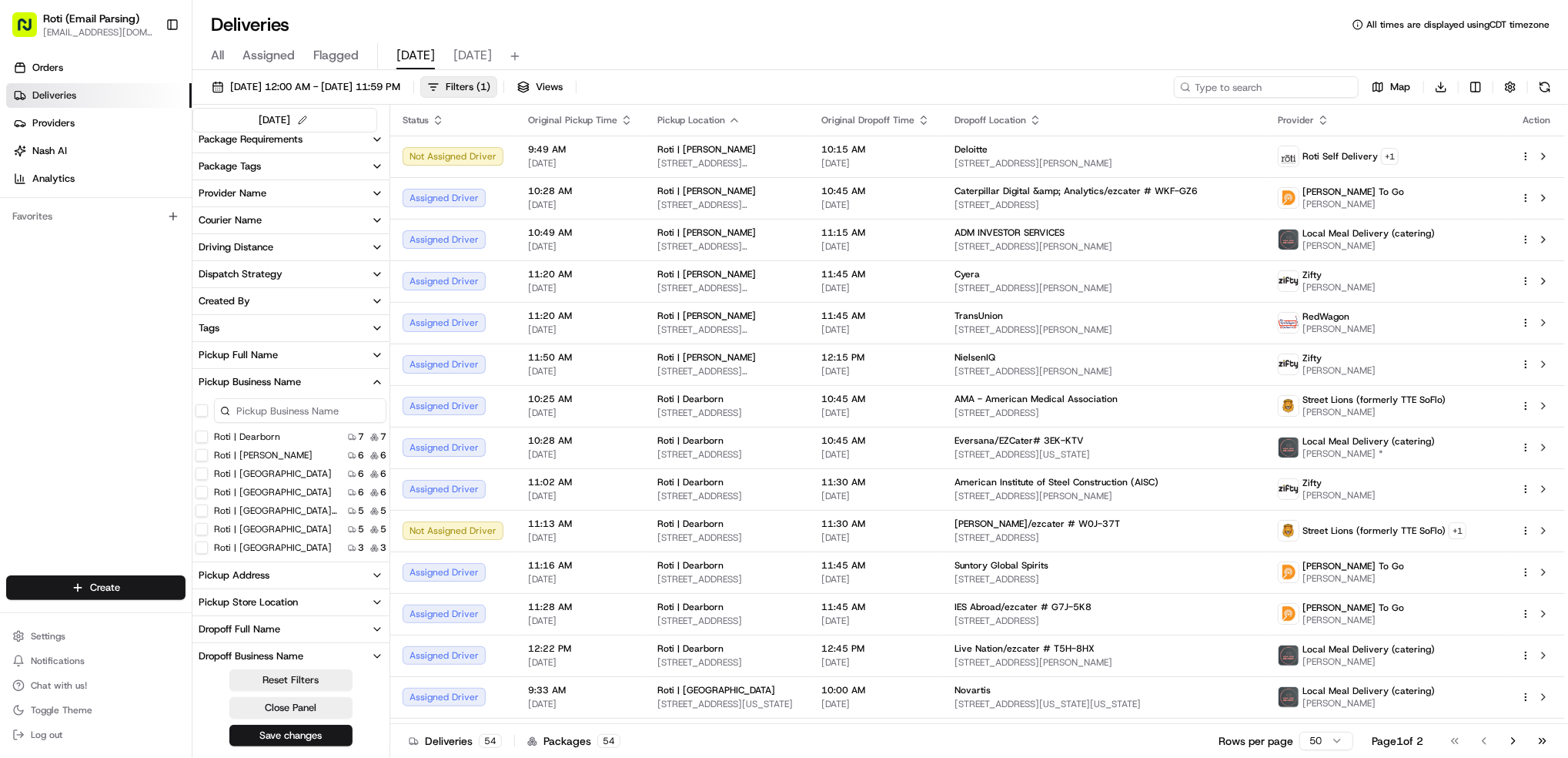
paste input "Cyera"
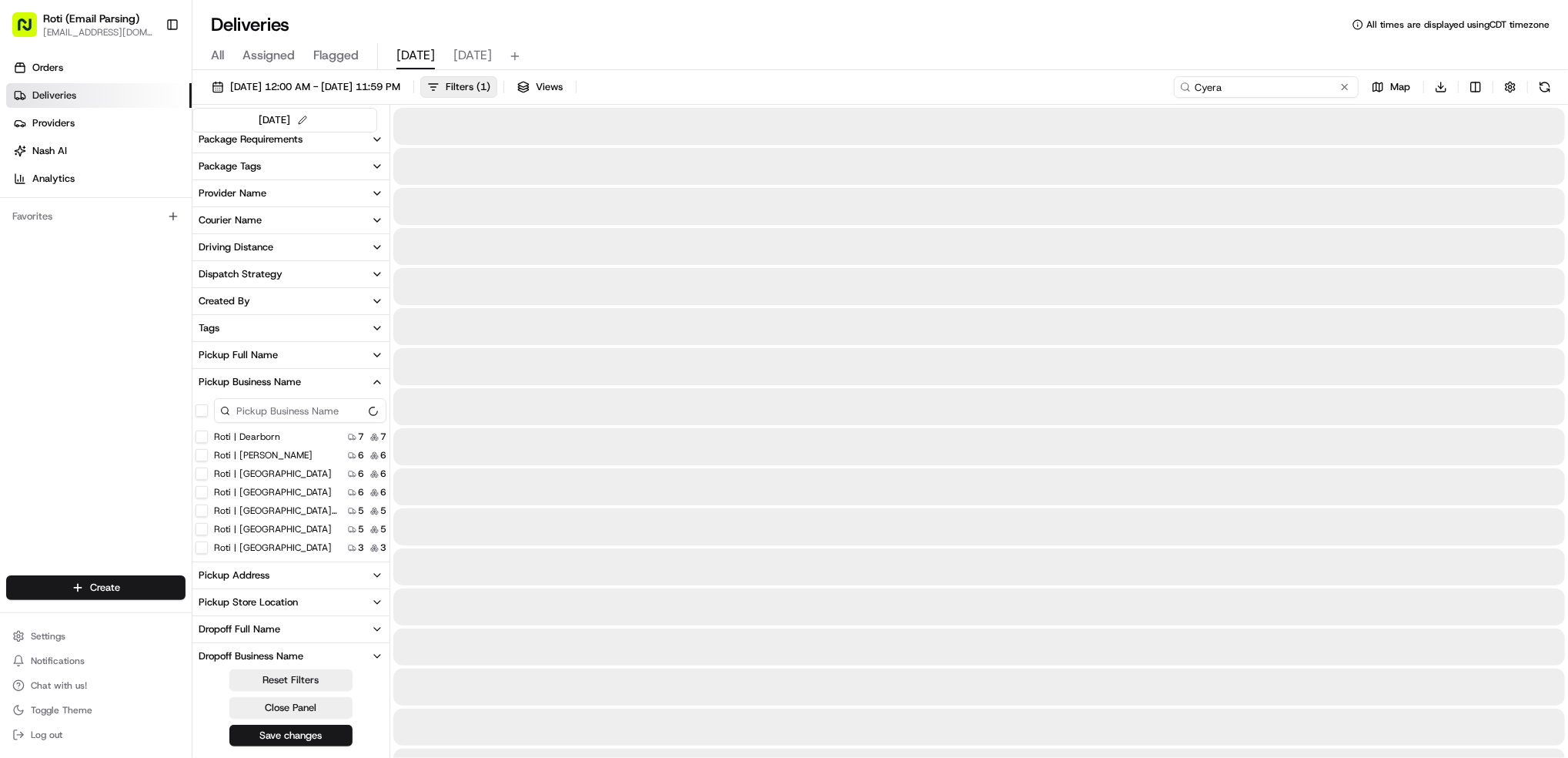
click at [1213, 89] on input "Cyera" at bounding box center [1266, 86] width 185 height 21
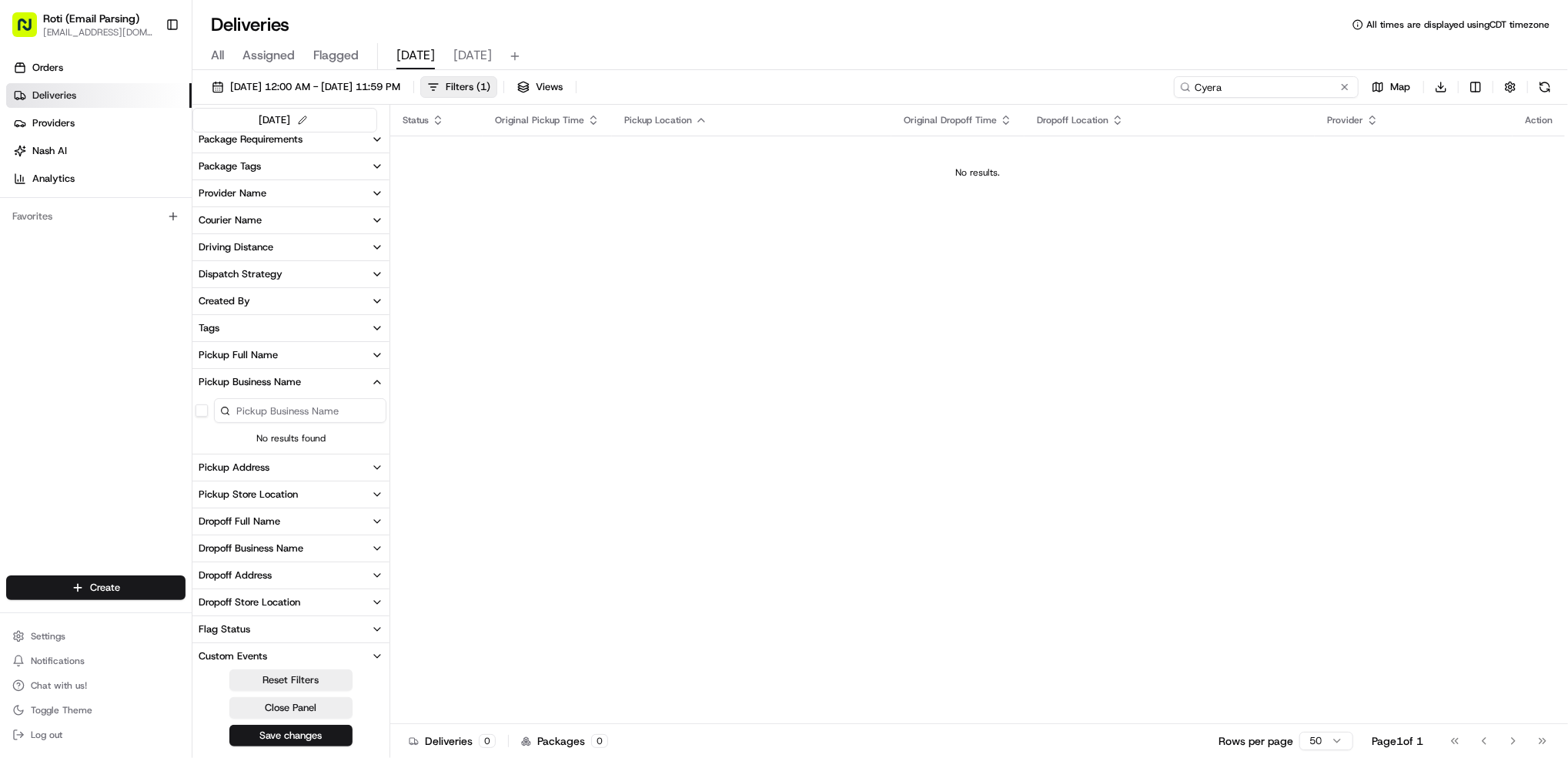
type input "Cyera"
drag, startPoint x: 1103, startPoint y: 59, endPoint x: 871, endPoint y: 19, distance: 235.4
click at [871, 19] on div "Deliveries All times are displayed using CDT timezone All Assigned Flagged [DAT…" at bounding box center [880, 379] width 1376 height 758
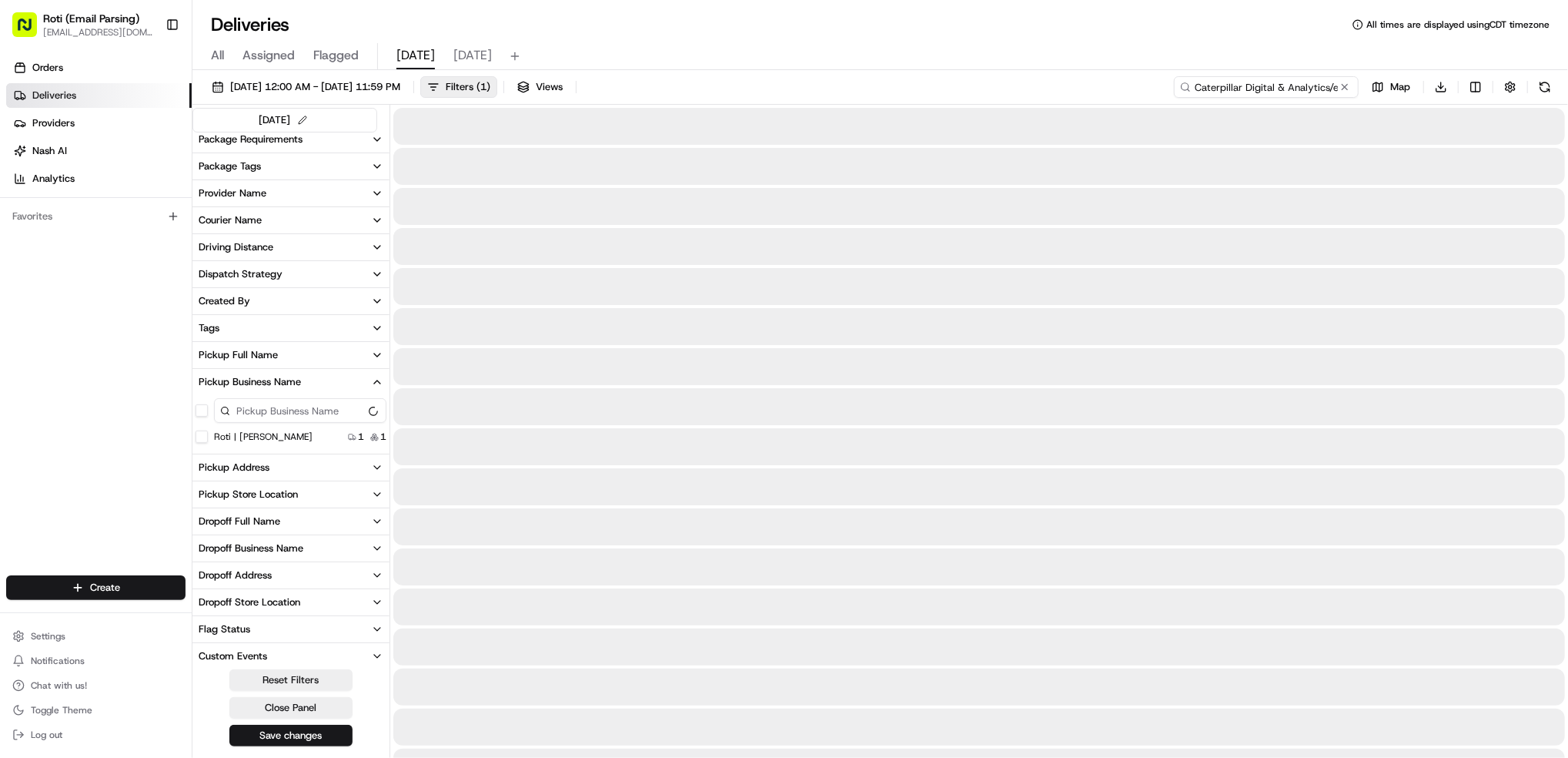
scroll to position [0, 87]
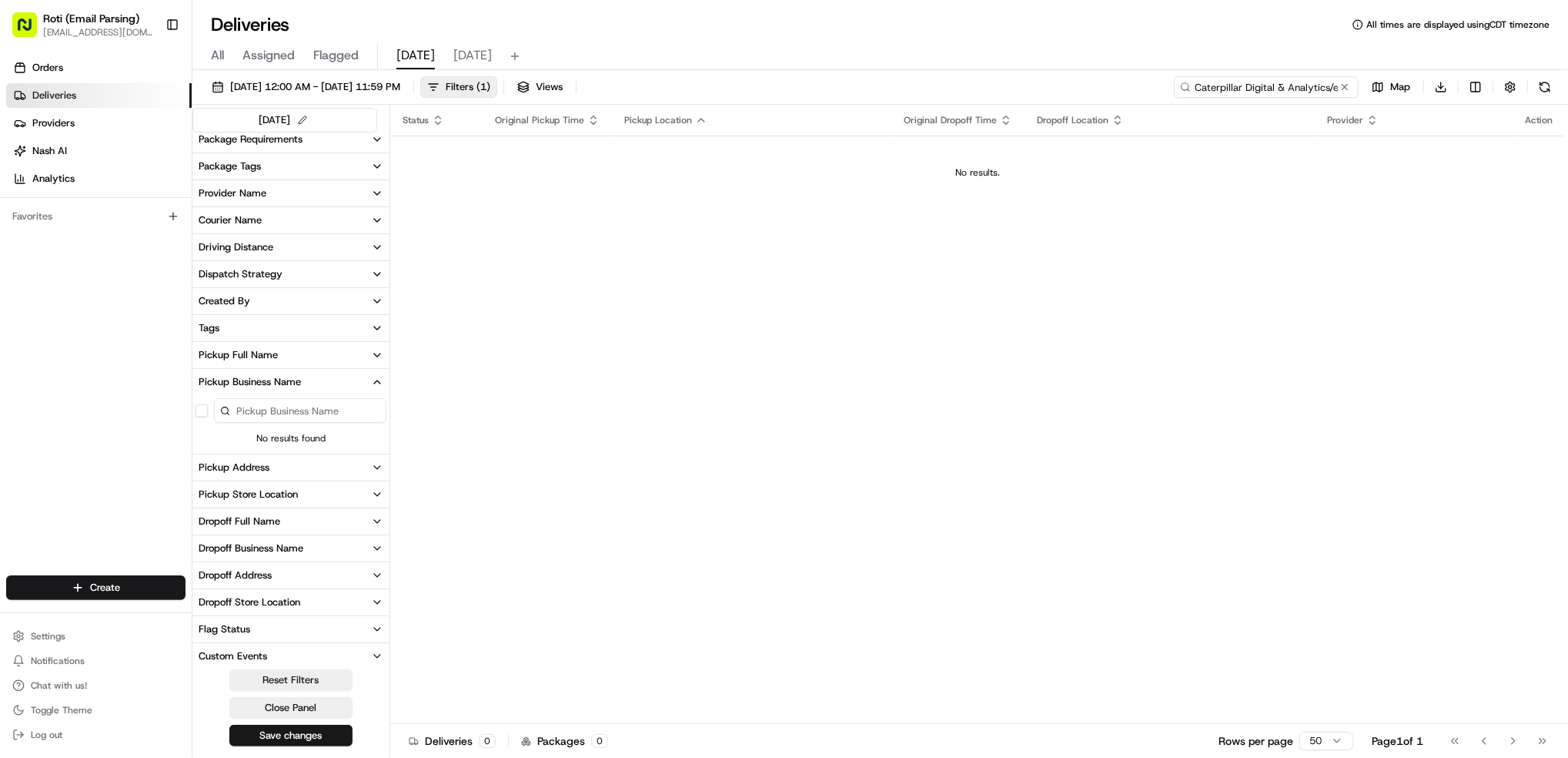
type input "Caterpillar Digital & Analytics/ezcater # WKF-GZ6"
click at [1540, 87] on button at bounding box center [1544, 86] width 21 height 21
click at [1348, 87] on button at bounding box center [1345, 87] width 16 height 16
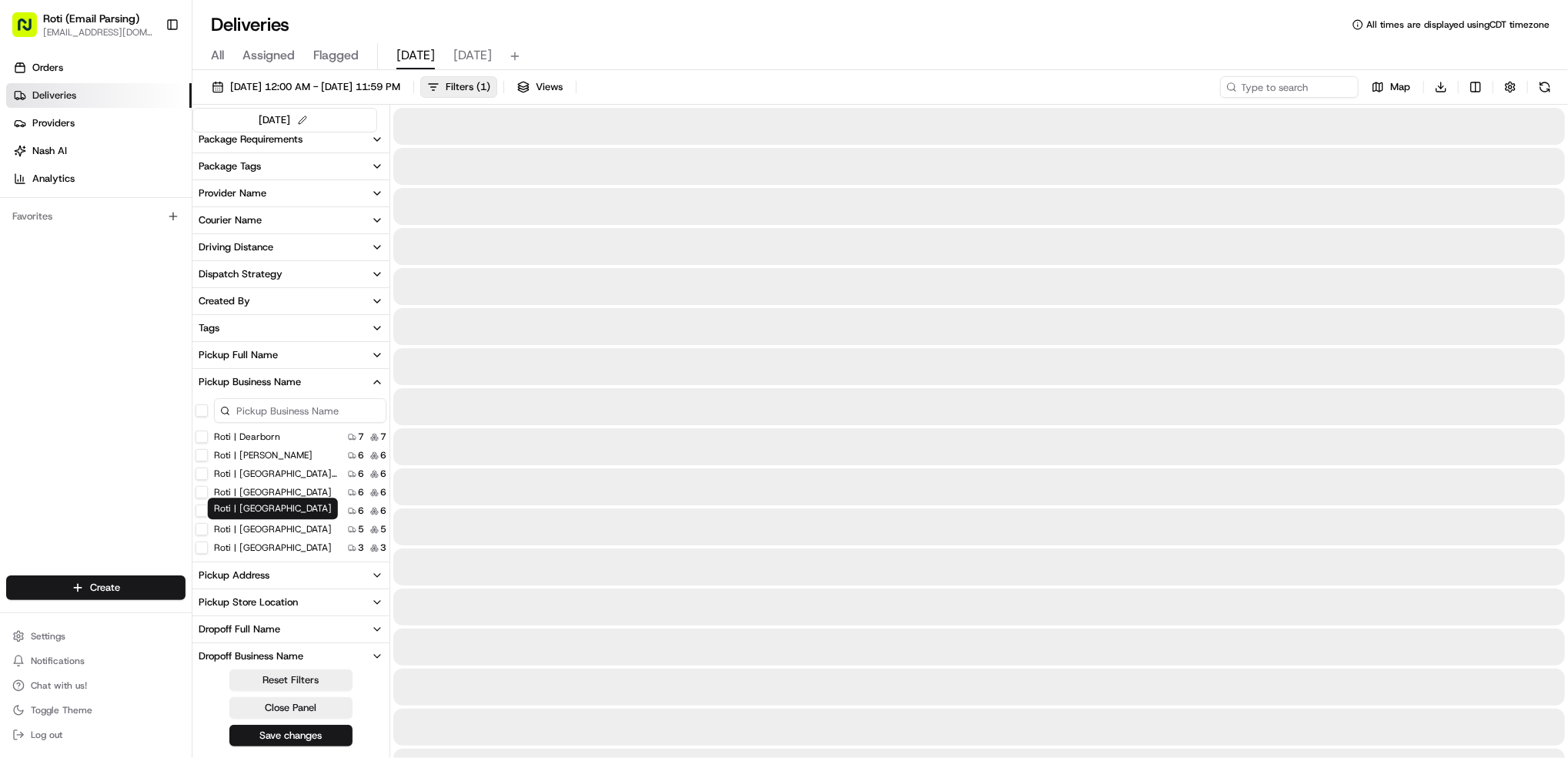
click at [239, 452] on label "Roti | [PERSON_NAME]" at bounding box center [263, 455] width 98 height 13
click at [208, 452] on Adams "Roti | [PERSON_NAME]" at bounding box center [202, 455] width 13 height 13
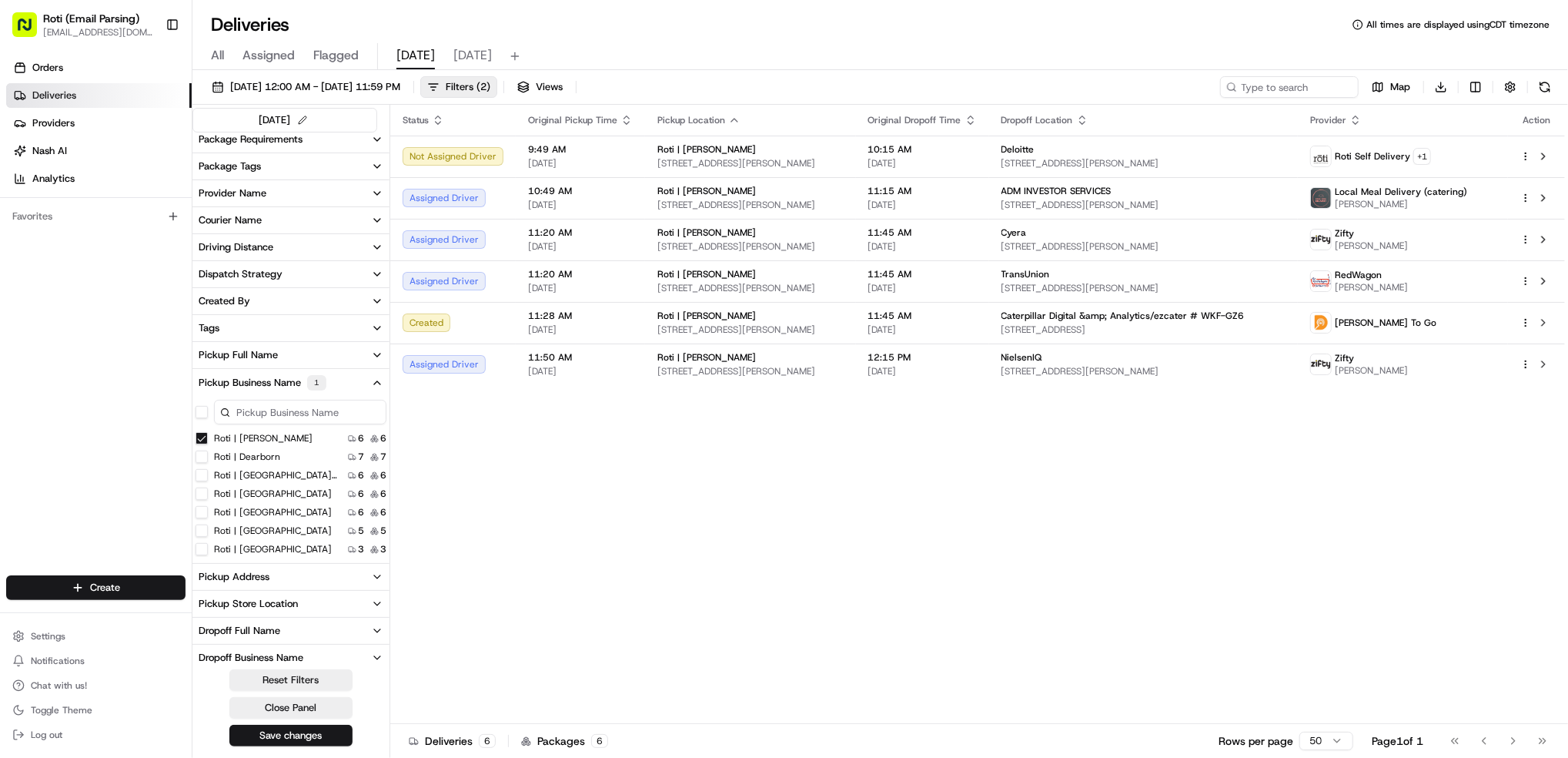
click at [196, 439] on Adams "Roti | [PERSON_NAME]" at bounding box center [202, 438] width 13 height 13
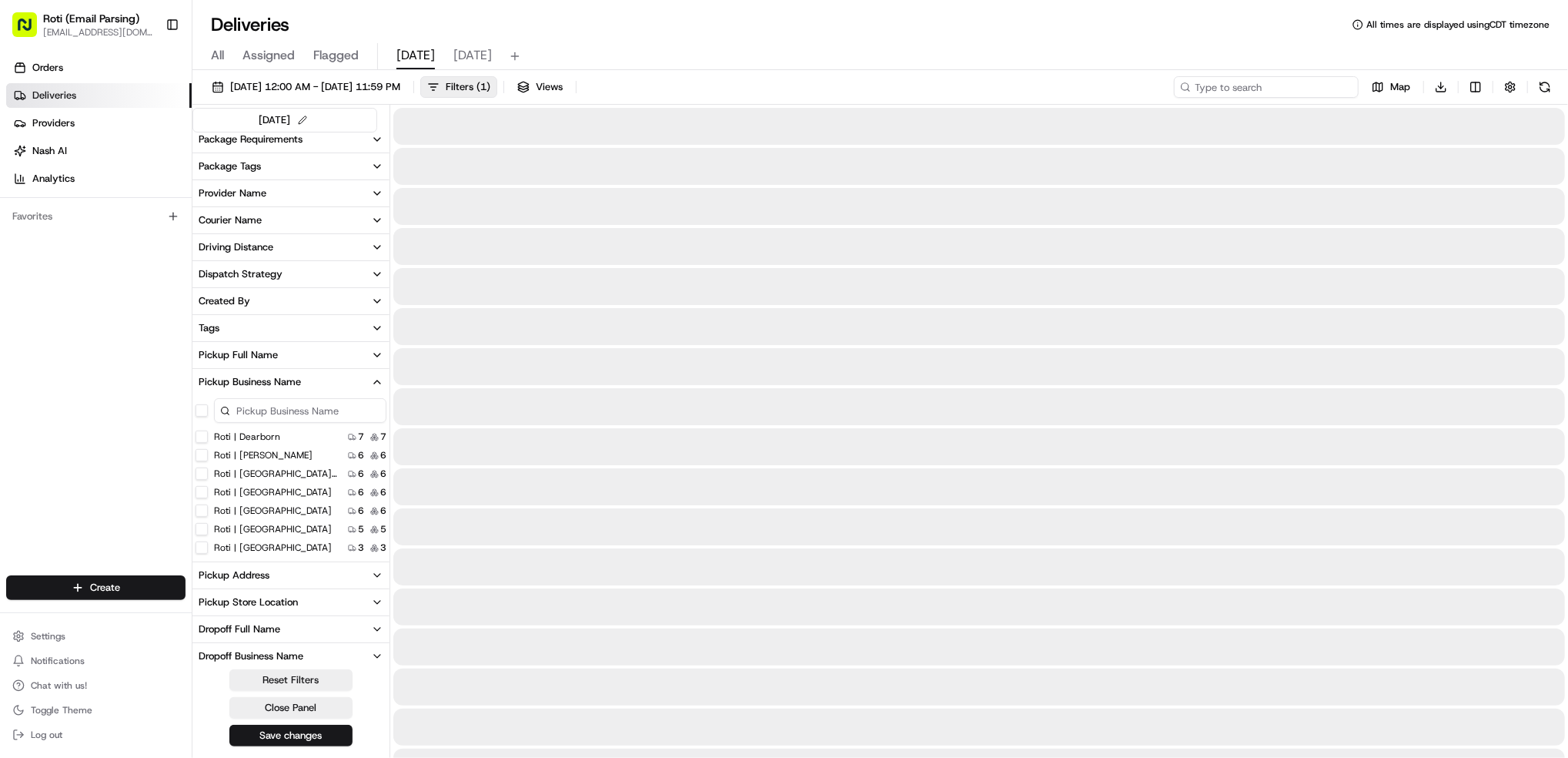
click at [1252, 84] on input at bounding box center [1266, 86] width 185 height 21
paste input "[PERSON_NAME] &amp; [GEOGRAPHIC_DATA]"
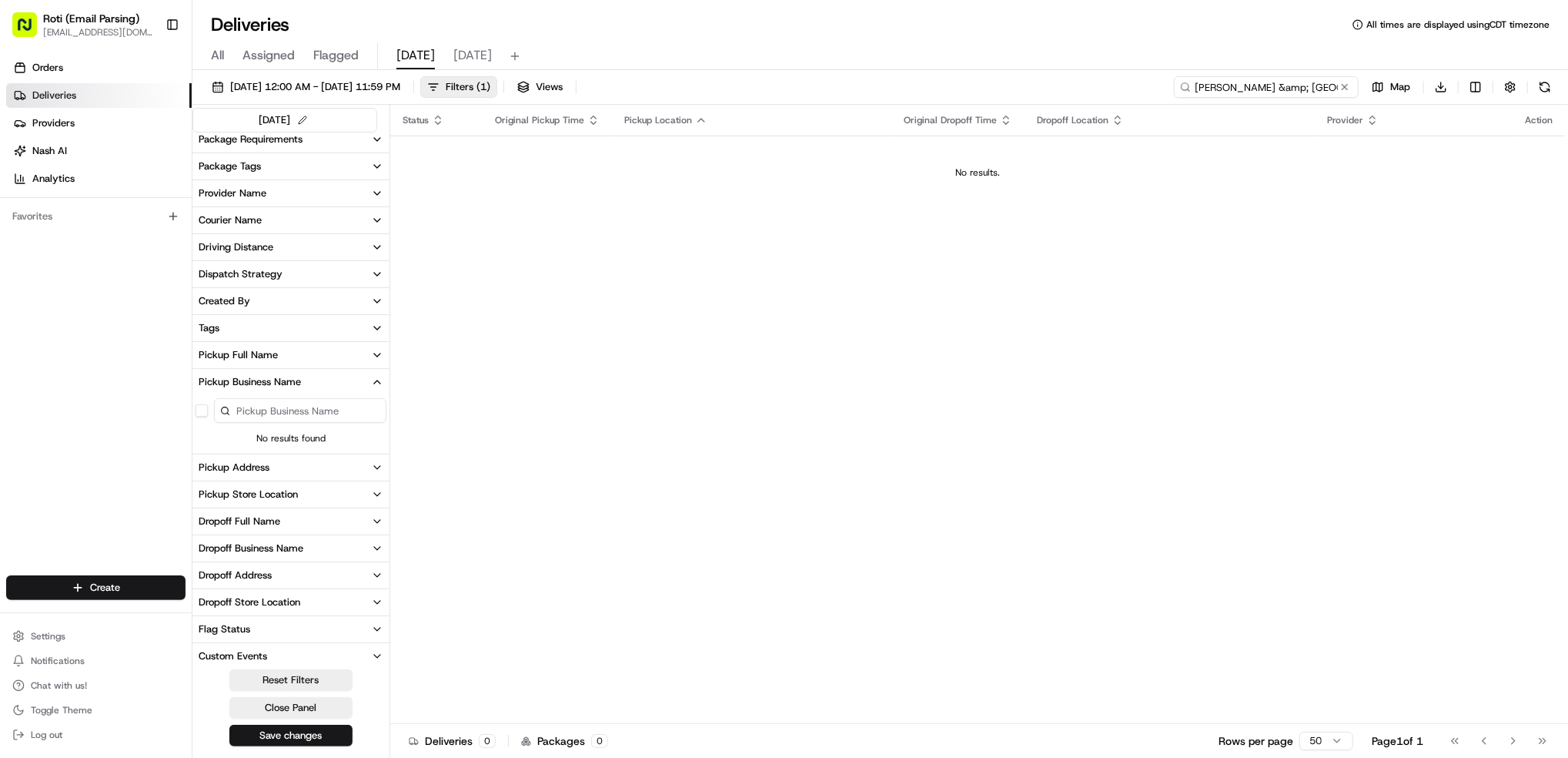
click at [1211, 86] on input "[PERSON_NAME] &amp; [GEOGRAPHIC_DATA]" at bounding box center [1266, 86] width 185 height 21
type input "[PERSON_NAME] &amp; [GEOGRAPHIC_DATA]"
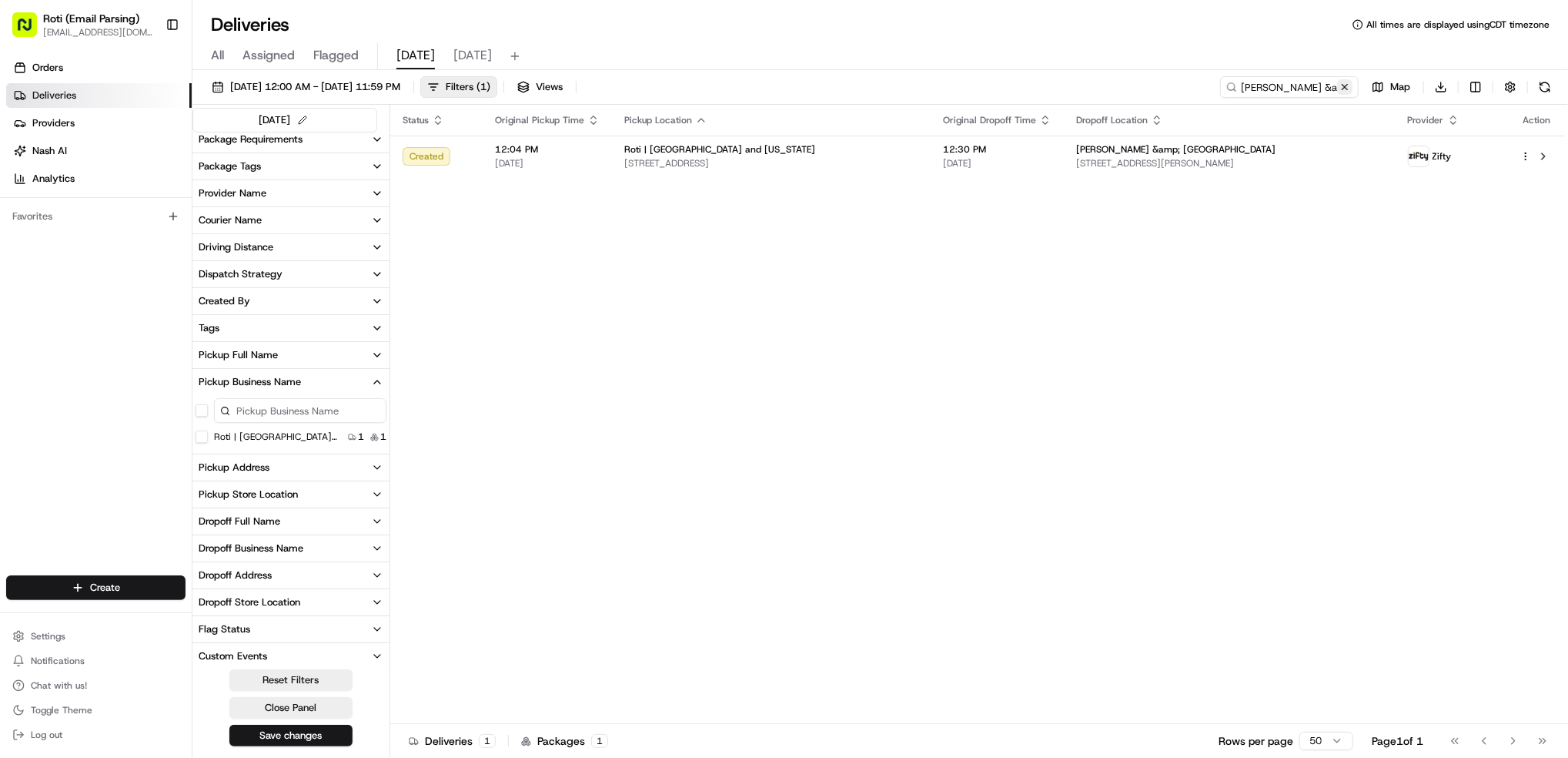
click at [1345, 83] on button at bounding box center [1345, 87] width 16 height 16
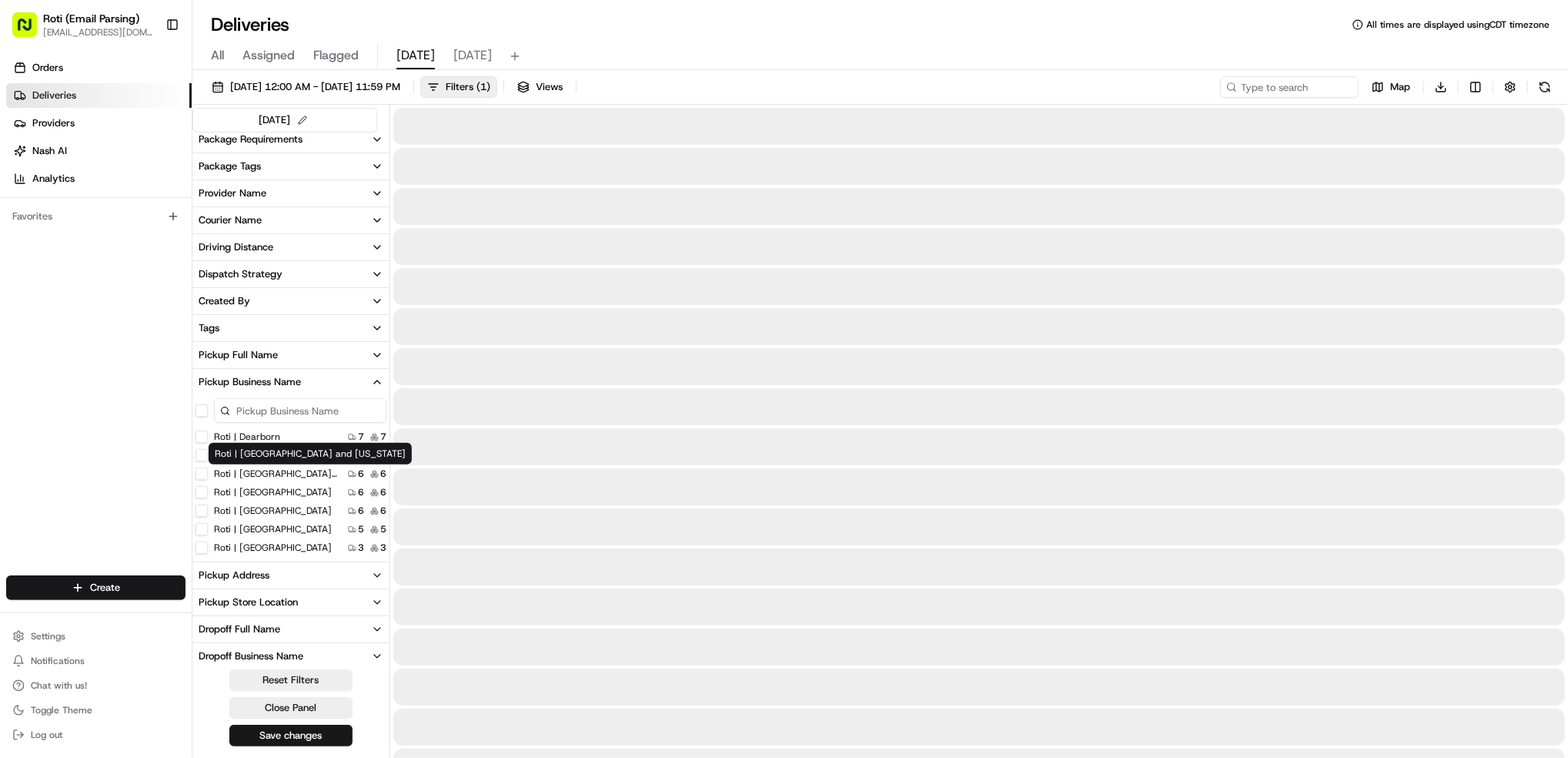
click at [276, 544] on label "Roti | [GEOGRAPHIC_DATA]" at bounding box center [273, 547] width 118 height 13
click at [208, 544] on Park "Roti | [GEOGRAPHIC_DATA]" at bounding box center [202, 547] width 13 height 13
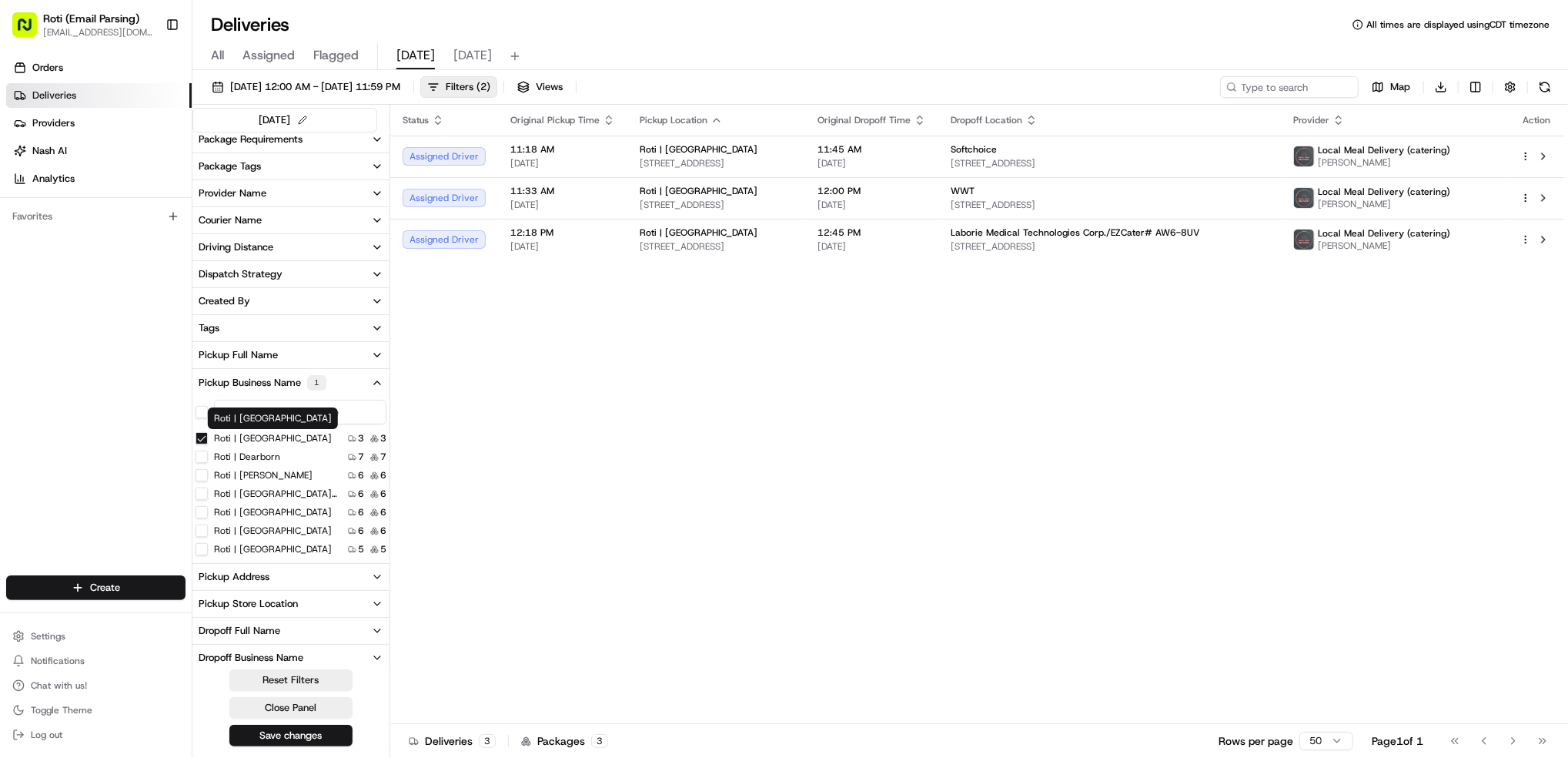
click at [199, 435] on Park "Roti | [GEOGRAPHIC_DATA]" at bounding box center [202, 438] width 13 height 13
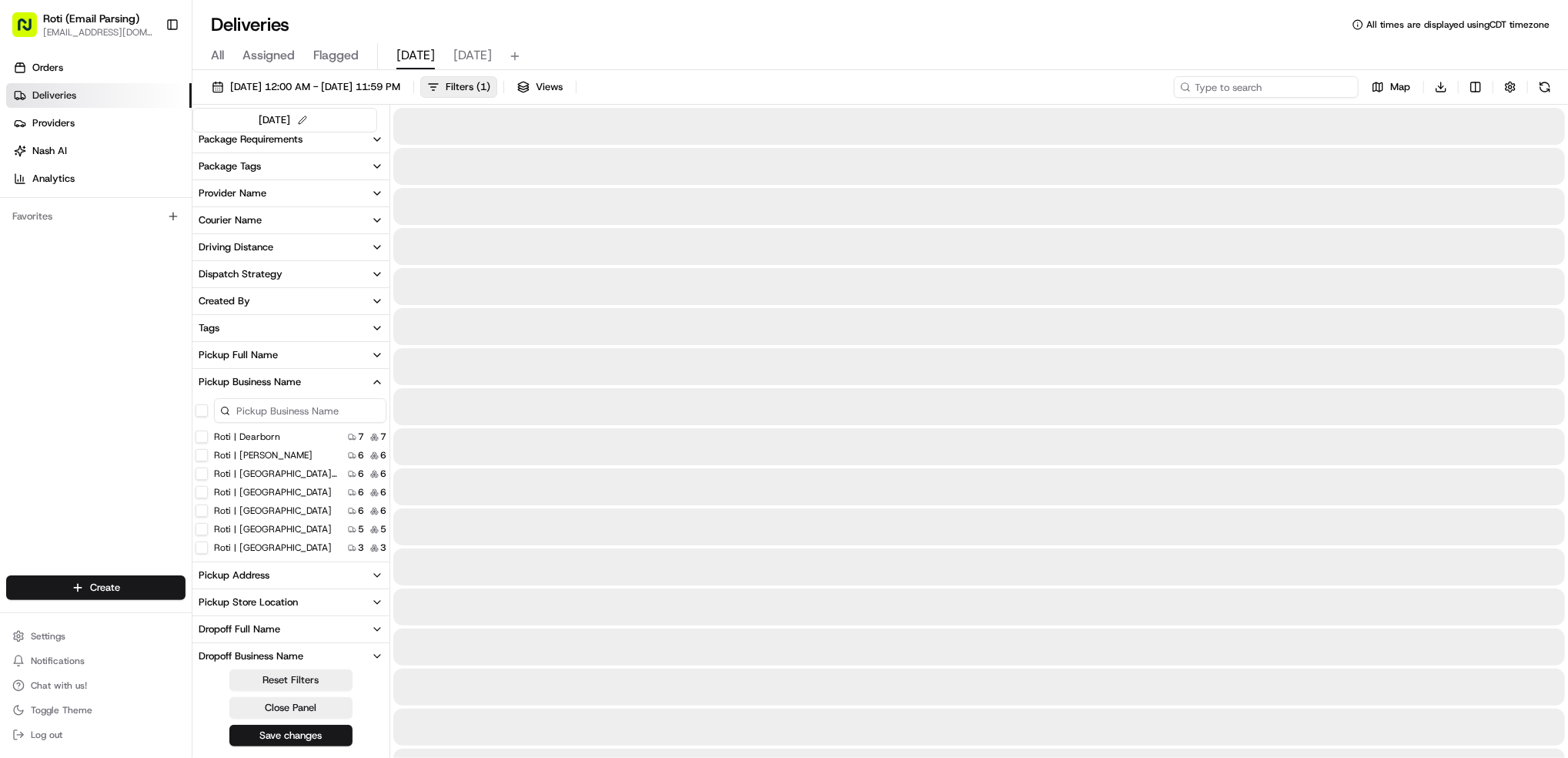
click at [1250, 87] on input at bounding box center [1266, 86] width 185 height 21
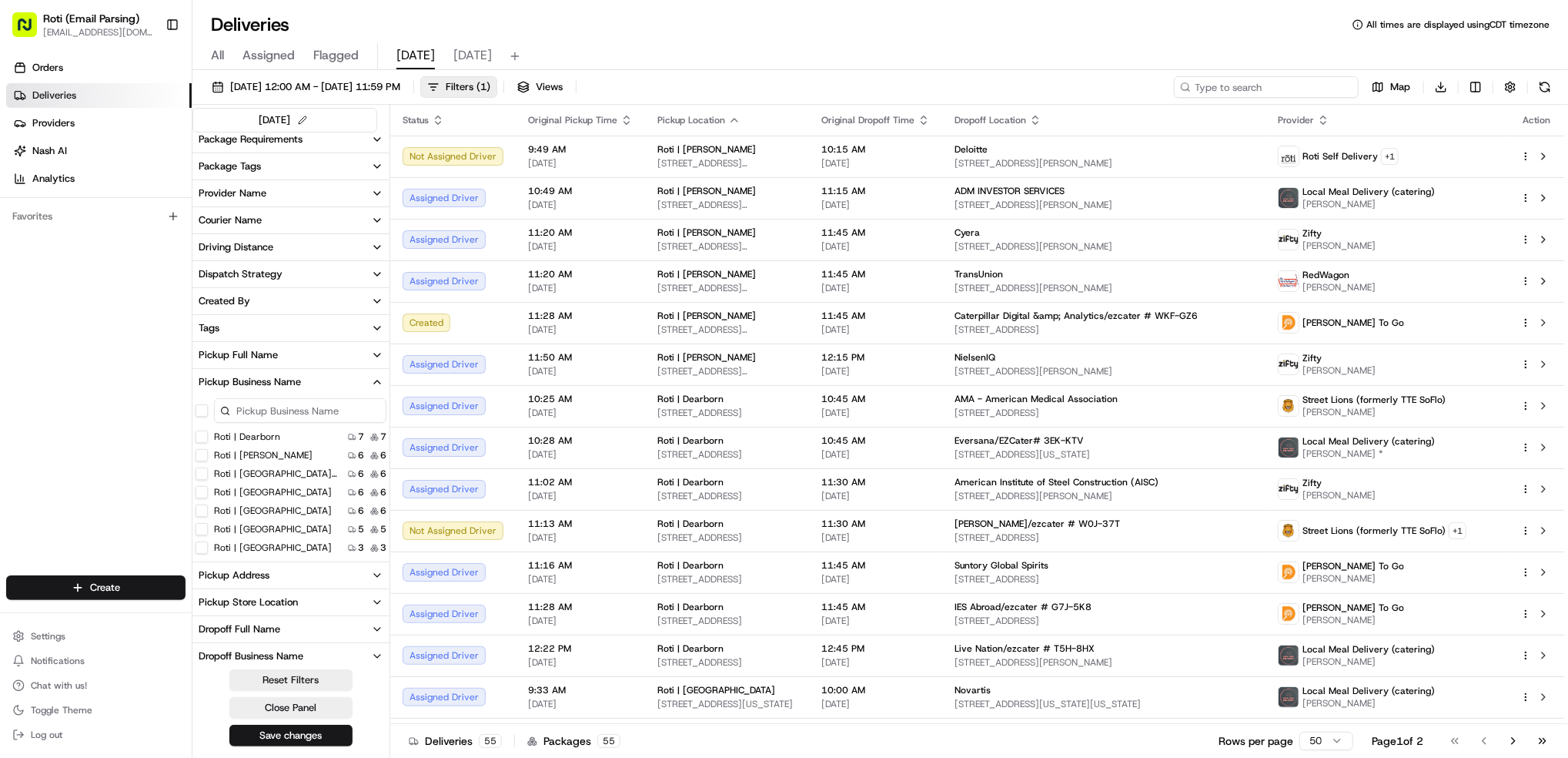
paste input "# WKF-GZ6"
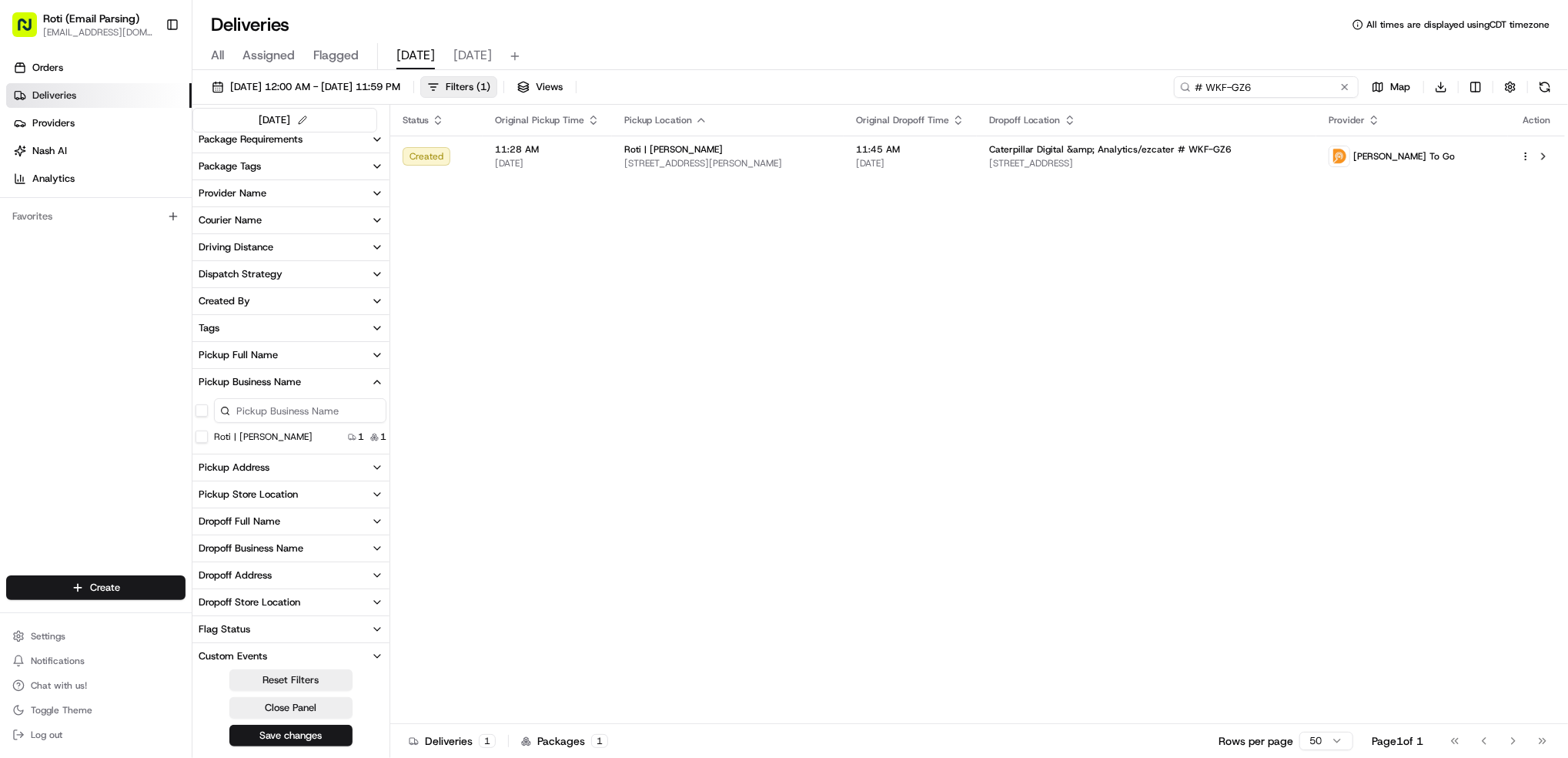
type input "# WKF-GZ6"
click at [1343, 86] on button at bounding box center [1345, 87] width 16 height 16
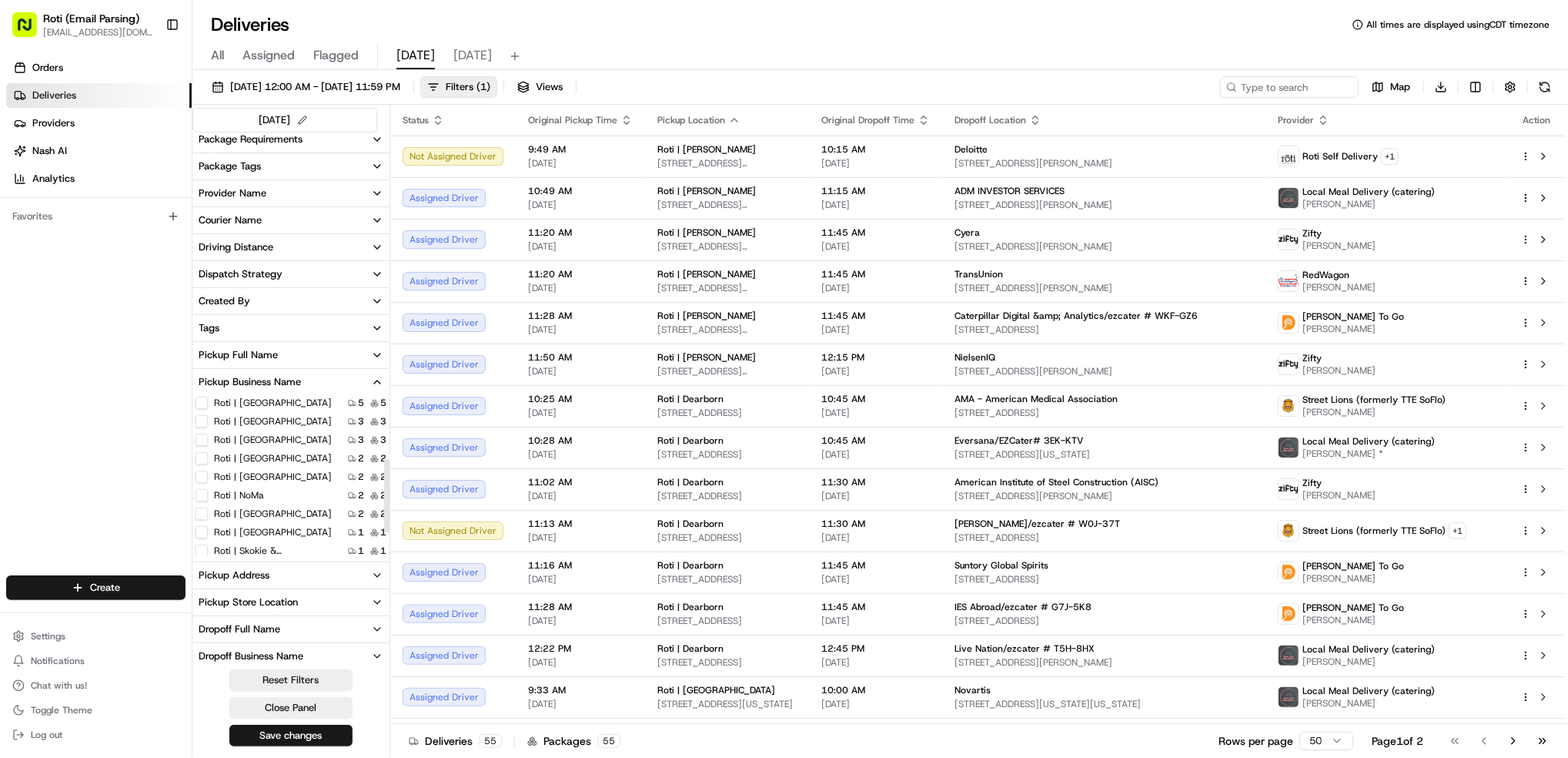
scroll to position [188, 0]
click at [298, 412] on label "Roti | [GEOGRAPHIC_DATA]" at bounding box center [273, 416] width 118 height 13
click at [208, 412] on MN "Roti | [GEOGRAPHIC_DATA]" at bounding box center [202, 416] width 13 height 13
